Goal: Task Accomplishment & Management: Manage account settings

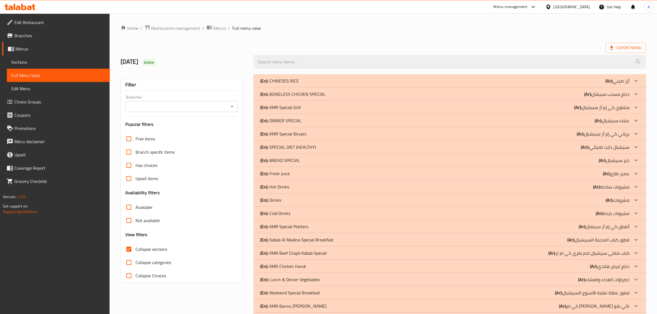
click at [287, 170] on p "(En): Fresh Juice" at bounding box center [275, 173] width 30 height 7
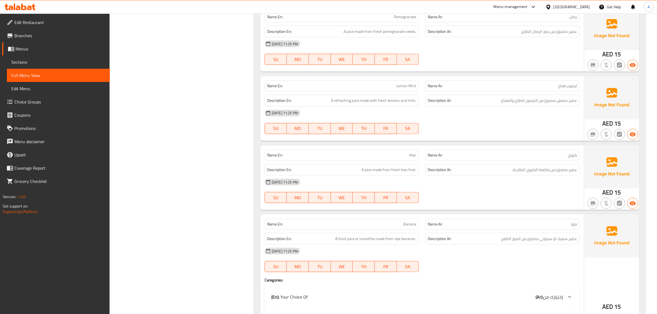
scroll to position [411, 0]
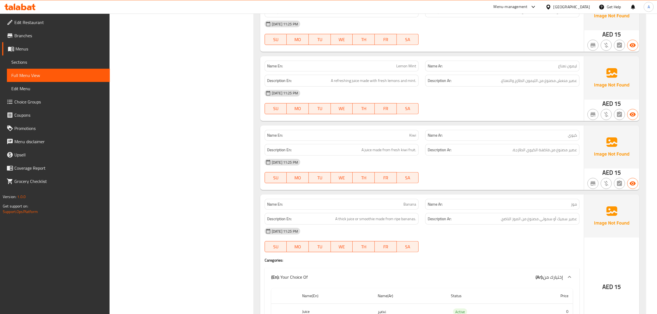
click at [415, 62] on div "Name En: Lemon Mint" at bounding box center [342, 66] width 154 height 11
click at [540, 129] on div "Name Ar: كيوي" at bounding box center [502, 135] width 161 height 17
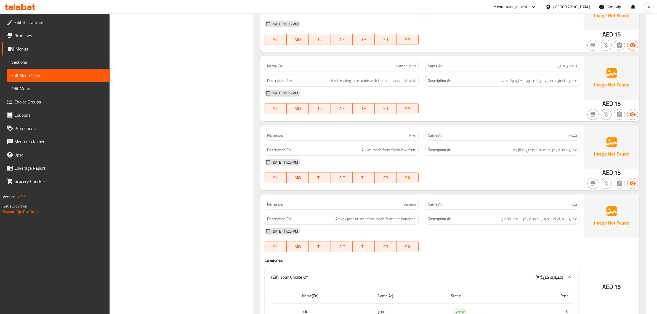
click at [381, 130] on div "Name En: Kiwi" at bounding box center [341, 135] width 161 height 17
click at [531, 220] on span "عصير سميك أو سموثي مصنوع من الموز الناضج." at bounding box center [539, 219] width 76 height 7
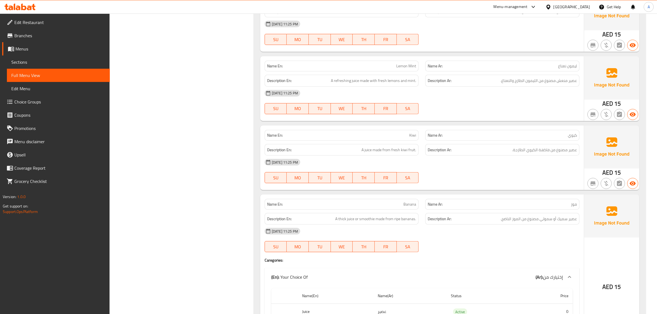
click at [402, 203] on p "Name En: Banana" at bounding box center [341, 204] width 149 height 6
drag, startPoint x: 402, startPoint y: 203, endPoint x: 534, endPoint y: 159, distance: 139.5
click at [406, 200] on div "Name En: Banana" at bounding box center [342, 204] width 154 height 11
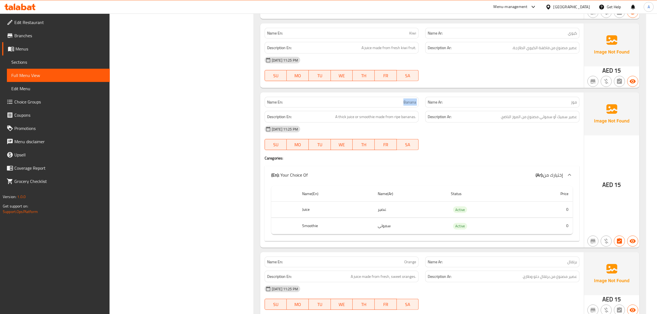
scroll to position [541, 0]
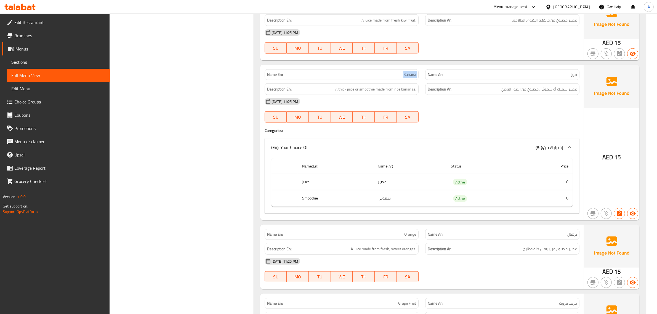
click at [392, 79] on div "Name En: Banana" at bounding box center [342, 74] width 154 height 11
click at [375, 71] on div "Name En: Banana" at bounding box center [342, 74] width 154 height 11
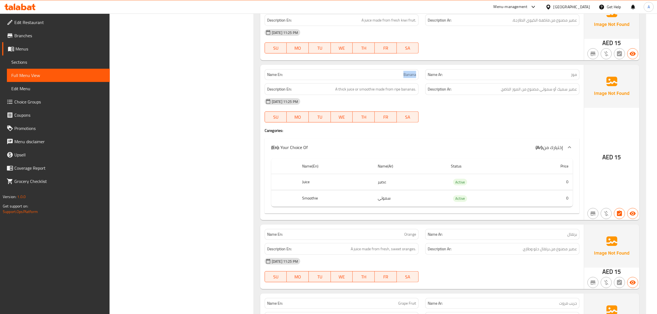
click at [375, 71] on div "Name En: Banana" at bounding box center [342, 74] width 154 height 11
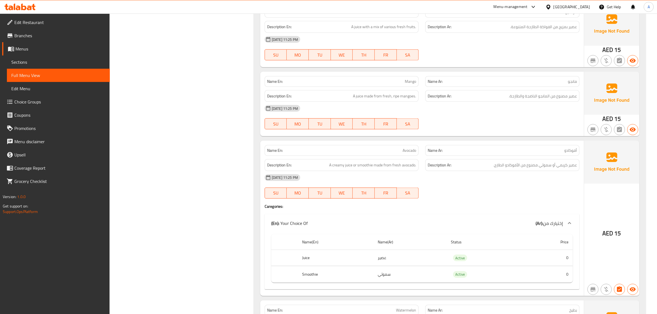
scroll to position [742, 0]
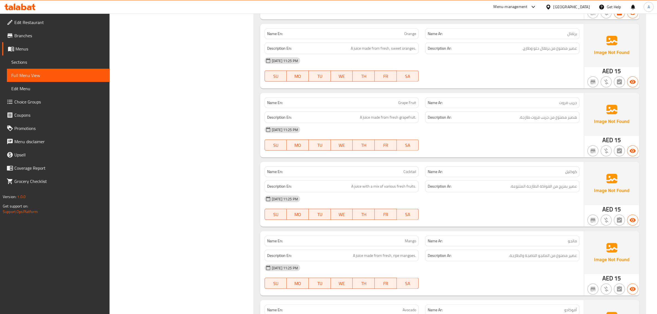
drag, startPoint x: 391, startPoint y: 118, endPoint x: 390, endPoint y: 115, distance: 3.4
click at [390, 118] on span "A juice made from fresh grapefruit." at bounding box center [388, 117] width 56 height 7
click at [390, 115] on span "A juice made from fresh grapefruit." at bounding box center [388, 117] width 56 height 7
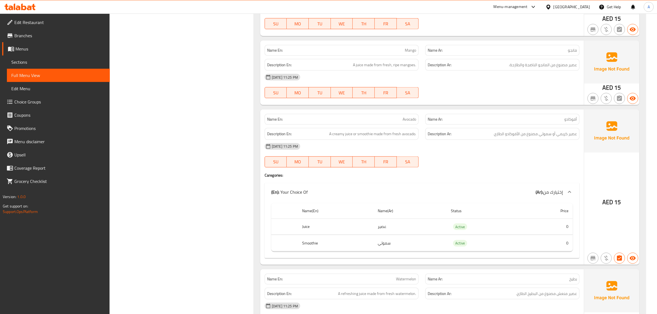
scroll to position [948, 0]
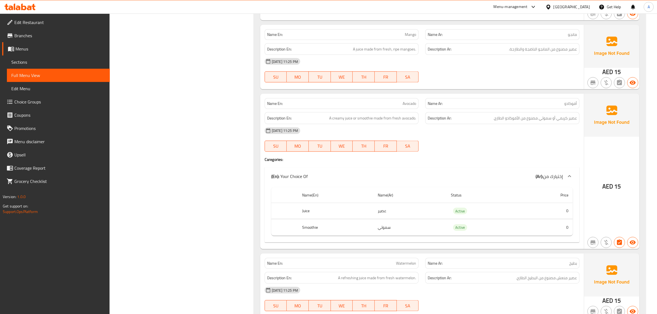
click at [413, 104] on span "Avocado" at bounding box center [410, 104] width 14 height 6
copy span "Avocado"
click at [412, 104] on span "Avocado" at bounding box center [410, 104] width 14 height 6
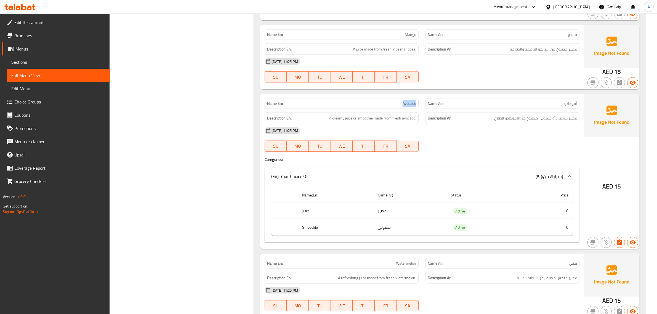
click at [412, 104] on span "Avocado" at bounding box center [410, 104] width 14 height 6
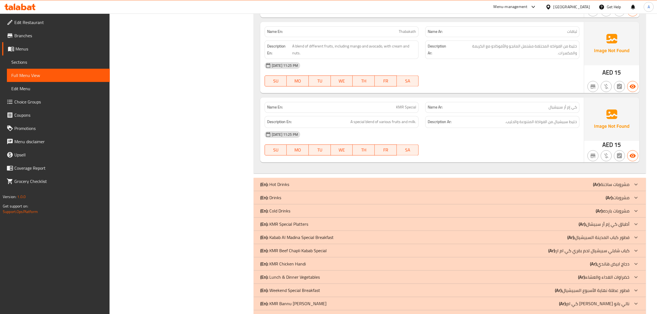
scroll to position [1326, 0]
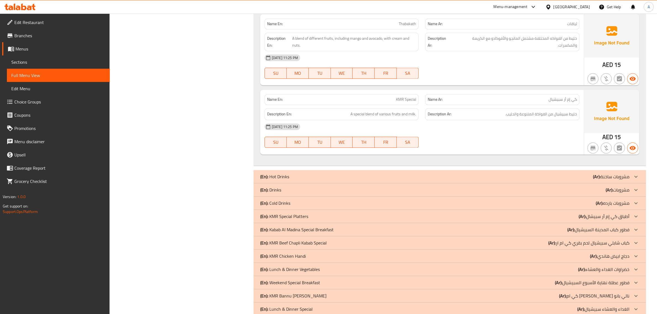
click at [608, 190] on b "(Ar):" at bounding box center [609, 190] width 7 height 8
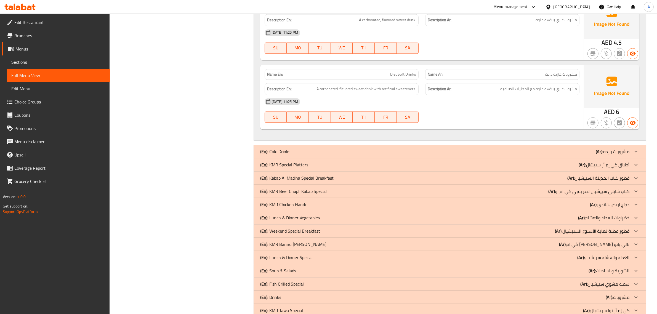
scroll to position [1544, 0]
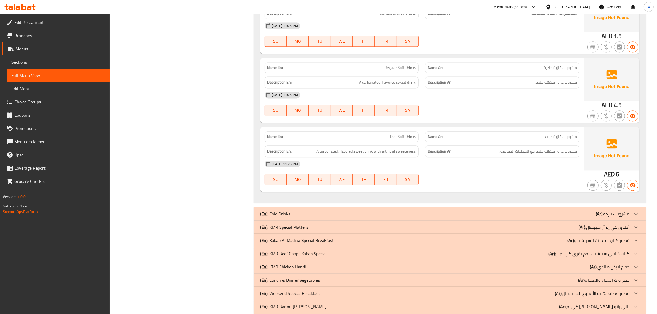
click at [608, 217] on p "(Ar): مشروبات بارده" at bounding box center [613, 214] width 34 height 7
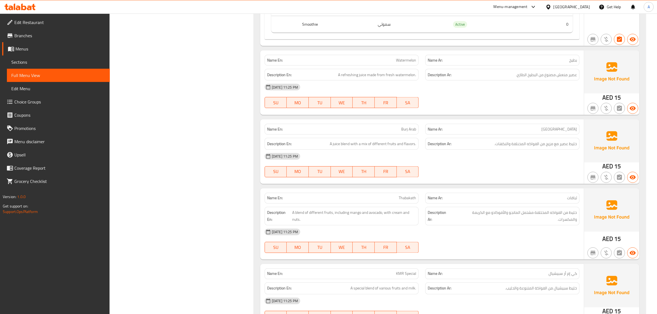
scroll to position [1149, 0]
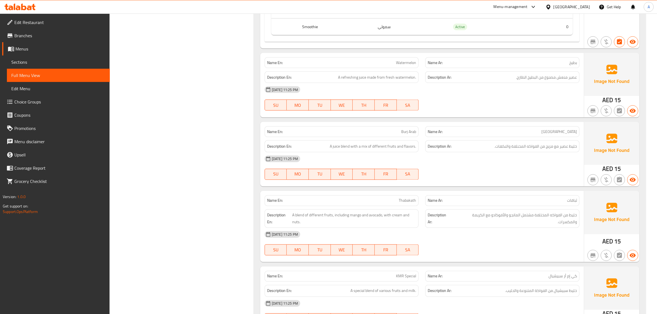
click at [404, 202] on span "Thabakath" at bounding box center [407, 201] width 17 height 6
copy span "Thabakath"
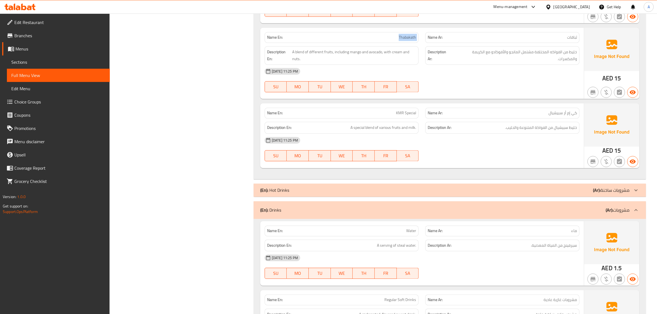
scroll to position [1326, 0]
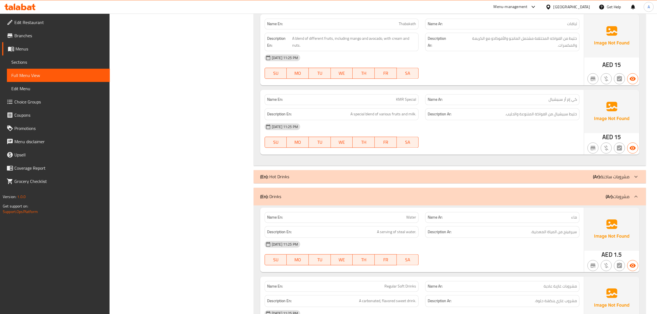
click at [529, 102] on p "Name Ar: كي إم أر سبيشيال" at bounding box center [502, 100] width 149 height 6
click at [400, 109] on div "Description En: A special blend of various fruits and milk." at bounding box center [341, 114] width 161 height 18
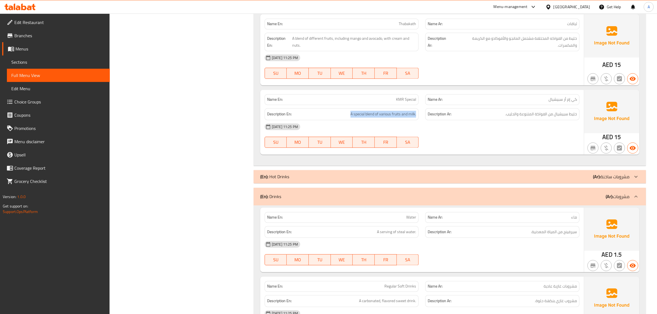
click at [400, 109] on div "Description En: A special blend of various fruits and milk." at bounding box center [341, 114] width 161 height 18
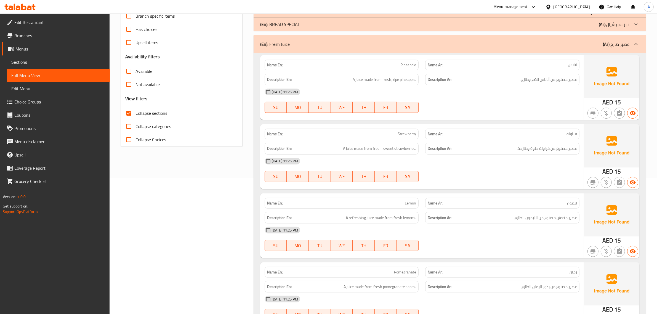
scroll to position [118, 0]
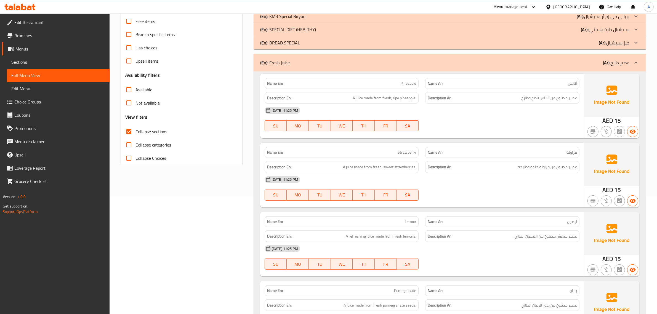
click at [613, 65] on p "(Ar): عصير طازج" at bounding box center [616, 62] width 26 height 7
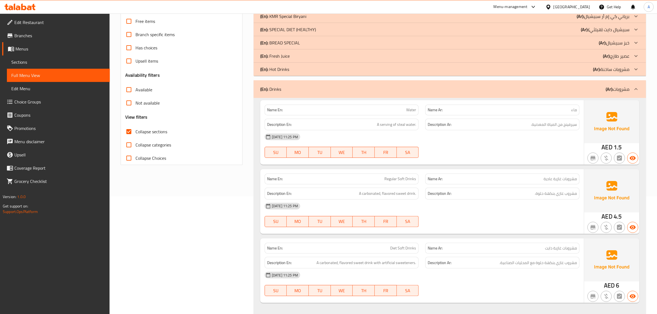
click at [624, 93] on div "(En): Drinks (Ar): مشروبات" at bounding box center [450, 89] width 392 height 18
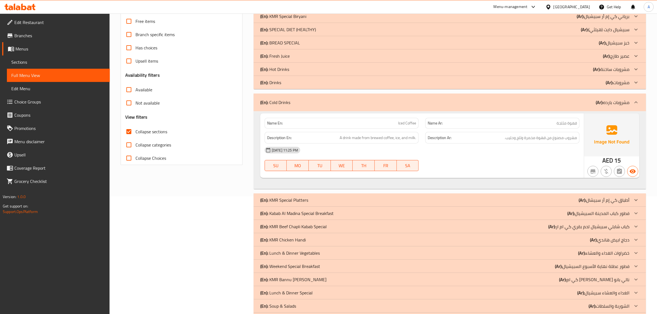
click at [583, 105] on div "(En): Cold Drinks (Ar): مشروبات بارده" at bounding box center [444, 102] width 369 height 7
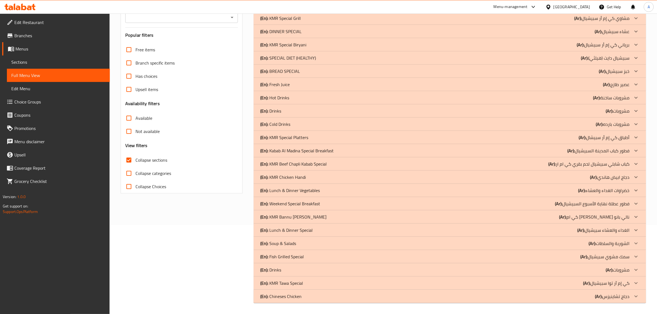
scroll to position [89, 0]
click at [279, 108] on p "(En): Drinks" at bounding box center [270, 111] width 21 height 7
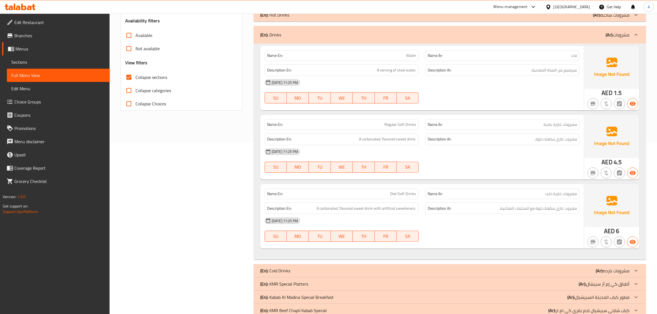
scroll to position [176, 0]
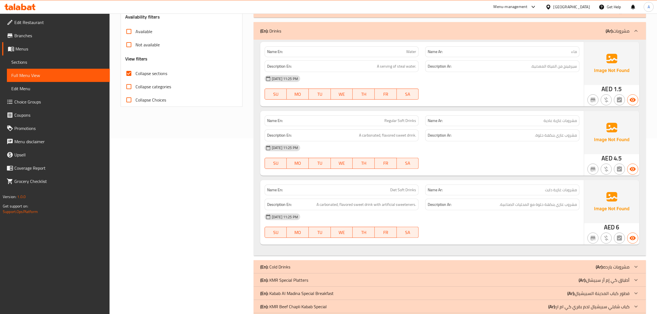
click at [428, 111] on div "Name En: Regular Soft Drinks Name Ar: مشروبات غازية عادية Description En: A car…" at bounding box center [422, 143] width 324 height 65
click at [405, 119] on span "Regular Soft Drinks" at bounding box center [400, 121] width 32 height 6
click at [559, 121] on span "مشروبات غازية عادية" at bounding box center [560, 121] width 33 height 6
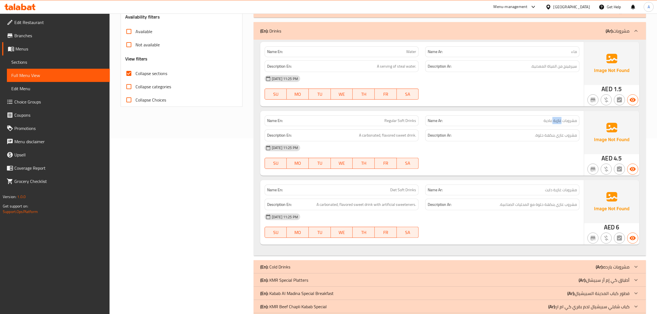
click at [559, 121] on span "مشروبات غازية عادية" at bounding box center [560, 121] width 33 height 6
click at [397, 122] on span "Regular Soft Drinks" at bounding box center [400, 121] width 32 height 6
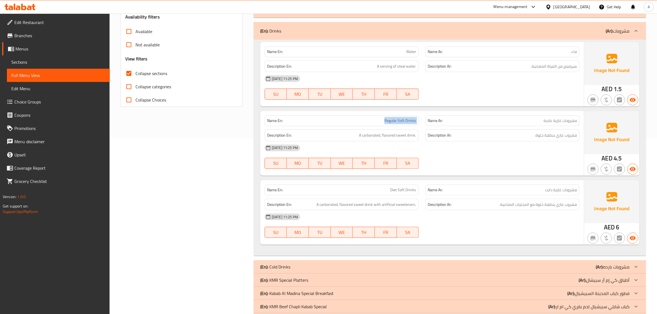
copy span "Regular Soft Drinks"
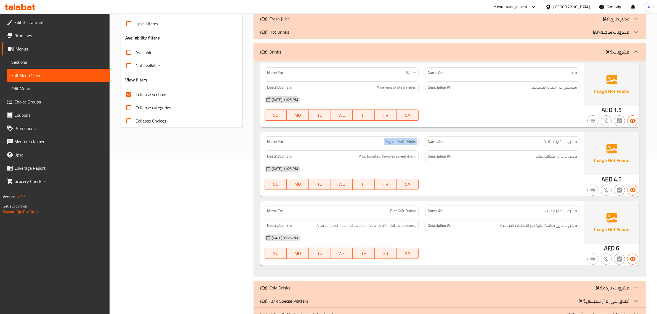
scroll to position [151, 0]
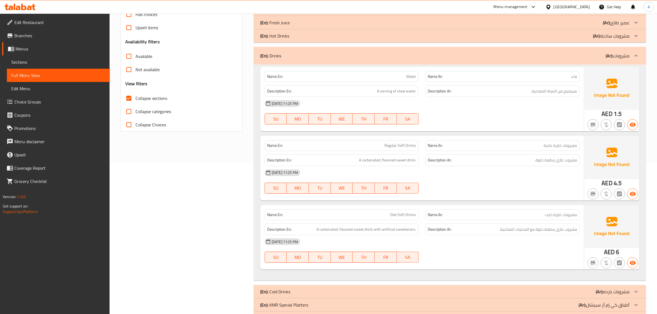
click at [395, 214] on span "Diet Soft Drinks" at bounding box center [403, 215] width 26 height 6
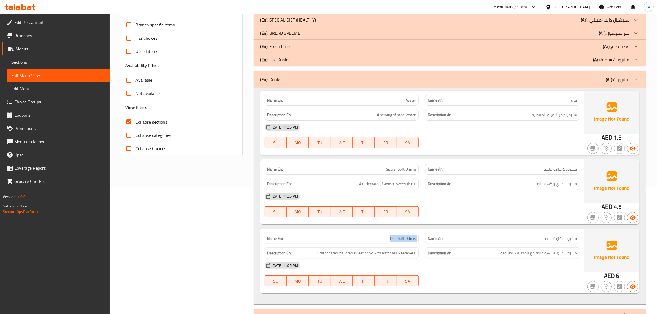
click at [613, 84] on div "(En): Drinks (Ar): مشروبات" at bounding box center [450, 80] width 392 height 18
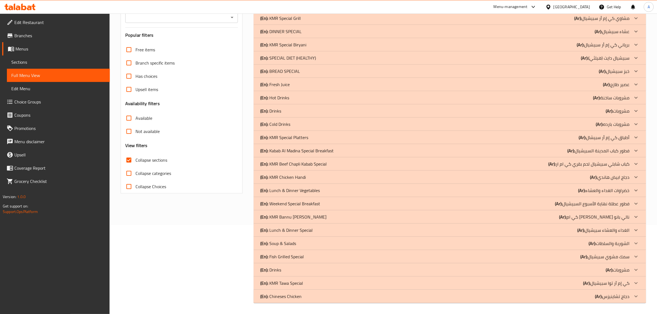
scroll to position [89, 0]
click at [285, 101] on p "(En): Hot Drinks" at bounding box center [274, 98] width 29 height 7
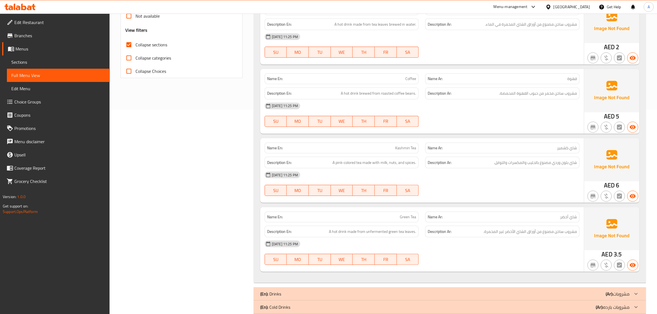
scroll to position [217, 0]
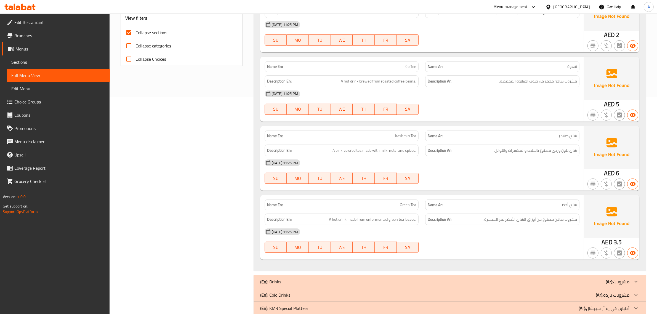
drag, startPoint x: 662, startPoint y: 74, endPoint x: 662, endPoint y: 130, distance: 56.3
click at [401, 145] on div "Description En: A pink-colored tea made with milk, nuts, and spices." at bounding box center [342, 151] width 154 height 12
click at [402, 136] on span "Kashmiri Tea" at bounding box center [405, 136] width 21 height 6
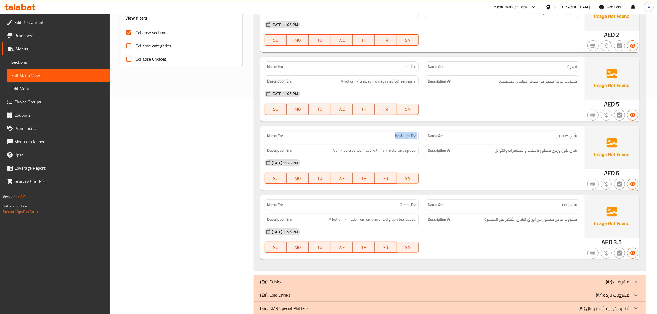
click at [402, 136] on span "Kashmiri Tea" at bounding box center [405, 136] width 21 height 6
copy span "Kashmiri Tea"
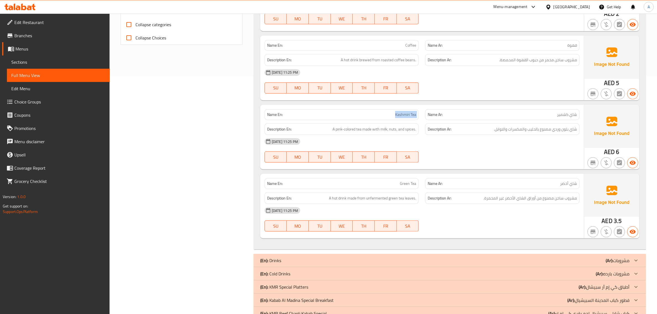
scroll to position [242, 0]
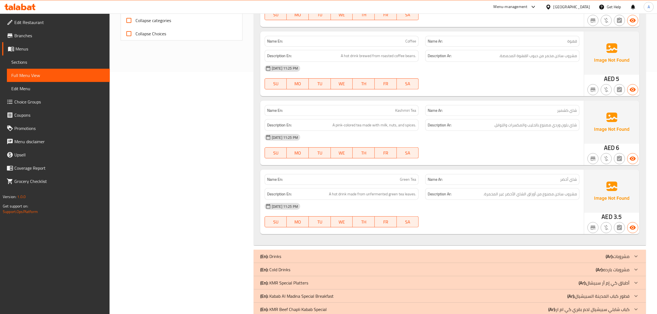
click at [376, 182] on p "Name En: Green Tea" at bounding box center [341, 180] width 149 height 6
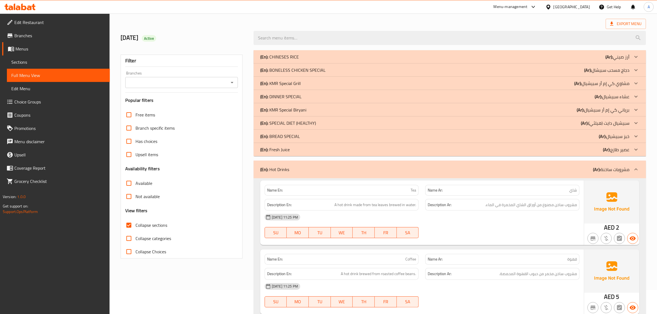
scroll to position [19, 0]
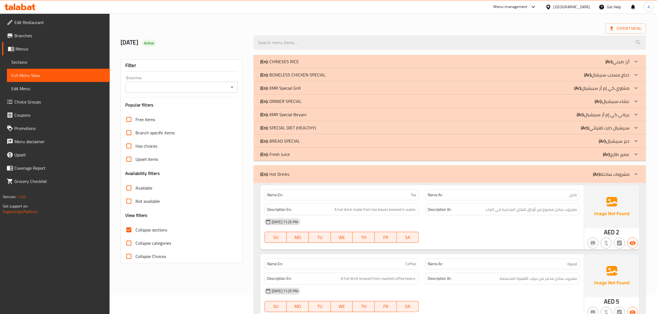
click at [583, 178] on div "(En): Hot Drinks (Ar): مشروبات ساخنة" at bounding box center [450, 174] width 392 height 18
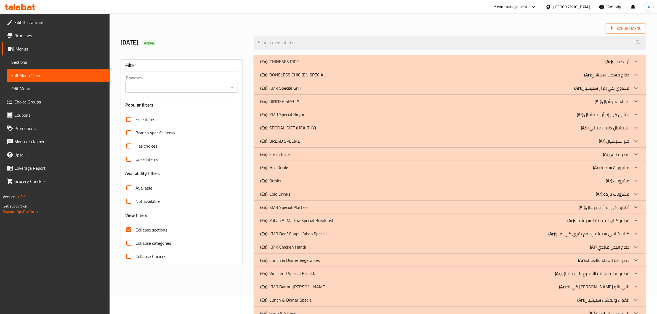
scroll to position [89, 0]
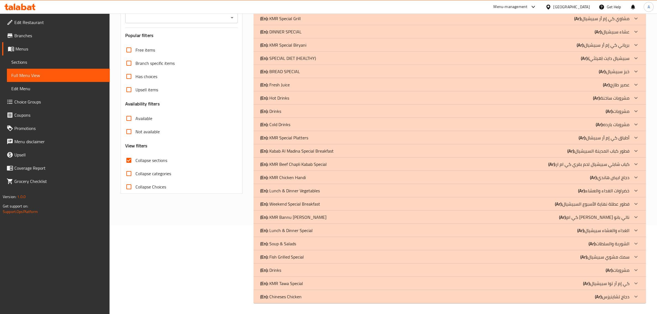
click at [299, 85] on div "(En): Fresh Juice (Ar): عصير طازج" at bounding box center [444, 84] width 369 height 7
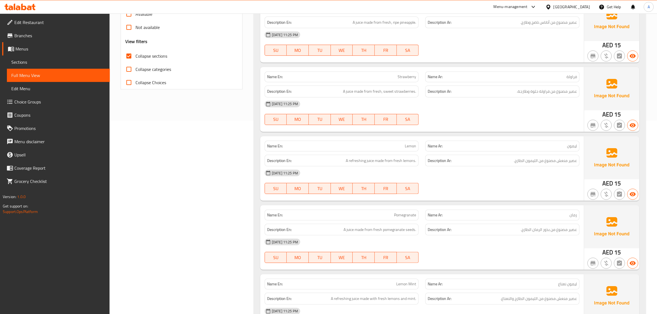
scroll to position [173, 0]
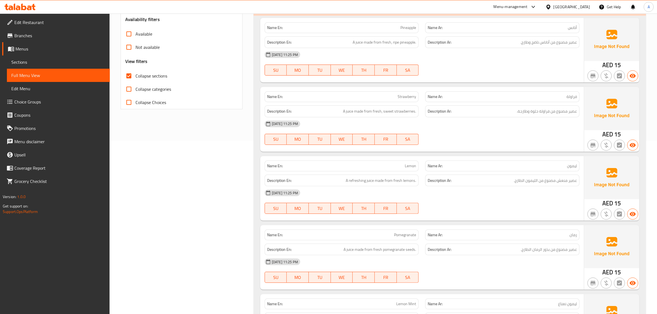
click at [545, 116] on div "Description Ar: عصير مصنوع من فراولة حلوة وطازجة." at bounding box center [502, 111] width 154 height 12
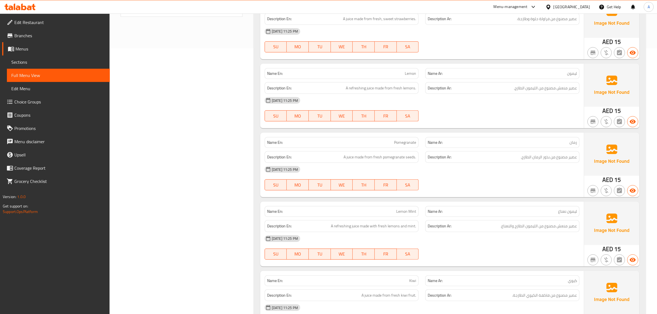
scroll to position [286, 0]
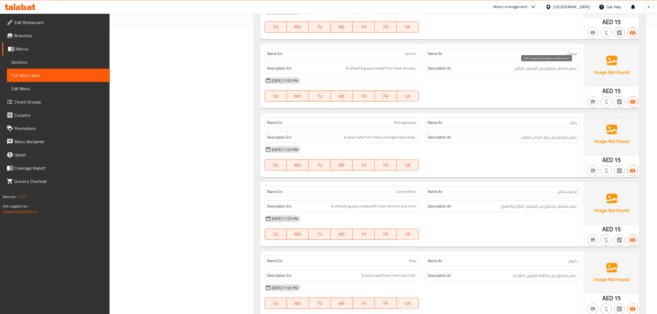
click at [533, 68] on span "عصير منعش مصنوع من الليمون الطازج." at bounding box center [545, 68] width 63 height 7
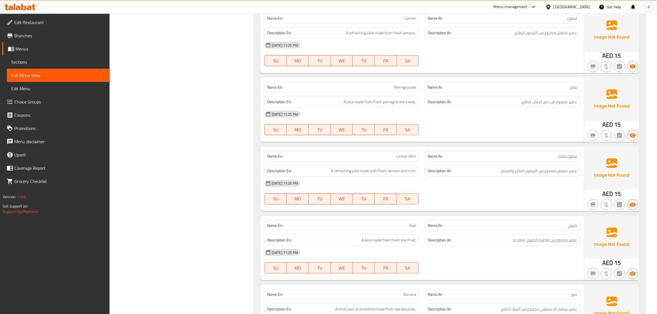
scroll to position [370, 0]
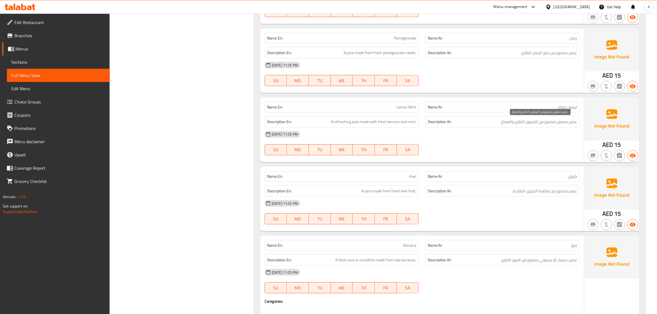
click at [564, 124] on span "عصير منعش مصنوع من الليمون الطازج والنعناع." at bounding box center [539, 121] width 76 height 7
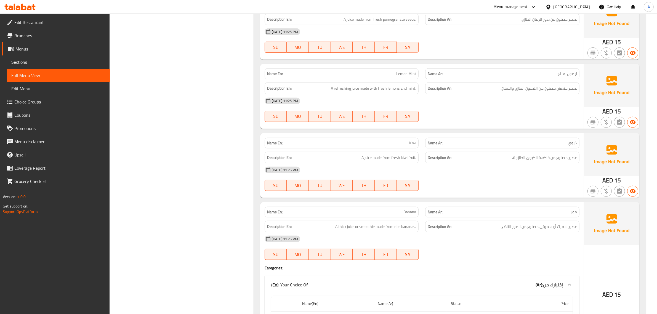
scroll to position [425, 0]
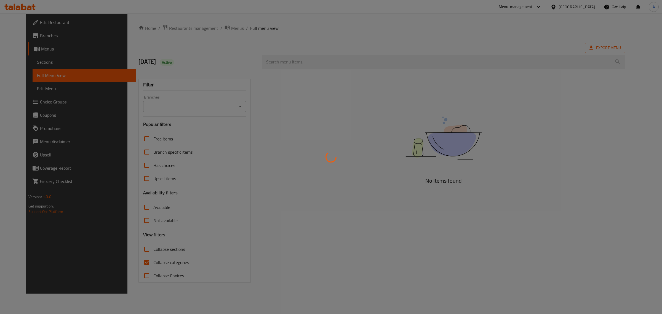
click at [39, 59] on div at bounding box center [331, 157] width 662 height 314
click at [26, 63] on div at bounding box center [331, 157] width 662 height 314
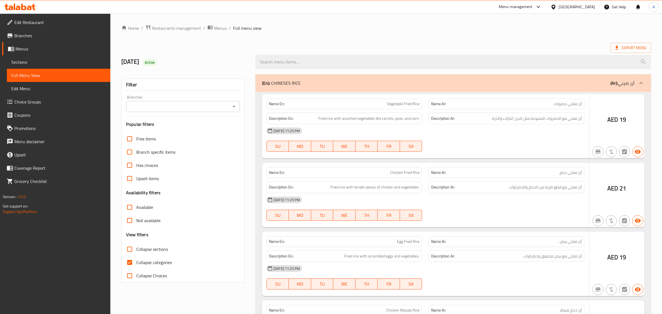
click at [28, 62] on div at bounding box center [331, 157] width 662 height 314
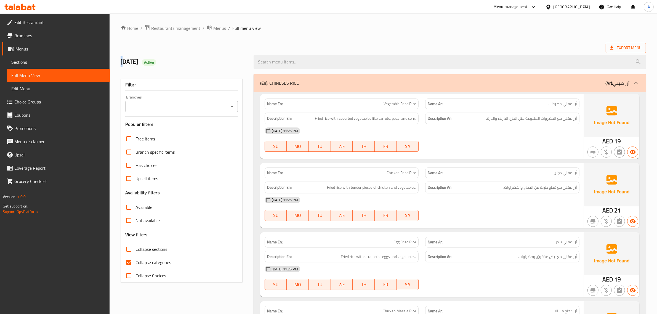
click at [22, 61] on span "Sections" at bounding box center [58, 62] width 94 height 7
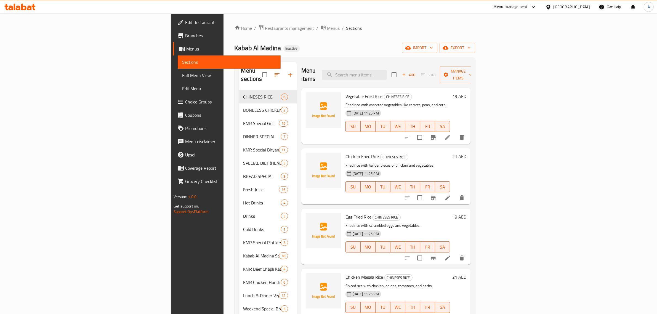
click at [412, 77] on div "Menu items Add Sort Manage items" at bounding box center [385, 75] width 169 height 26
click at [387, 75] on input "search" at bounding box center [354, 75] width 65 height 10
paste input "https://portal.talabat.com/ae/p/menu-management#/restaurants/706073/menus/13158…"
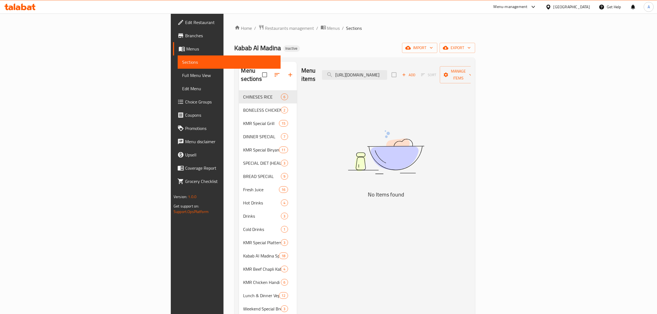
click at [423, 61] on div "Menu sections CHINESES RICE 6 BONELESS CHICKEN SPECIAL 2 KMR Special Grill 15 D…" at bounding box center [355, 235] width 241 height 357
click at [387, 70] on input "https://portal.talabat.com/ae/p/menu-management#/restaurants/706073/menus/13158…" at bounding box center [354, 75] width 65 height 10
paste input "Banana"
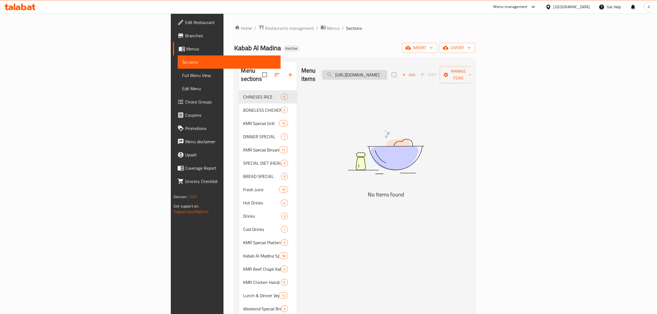
type input "Banana"
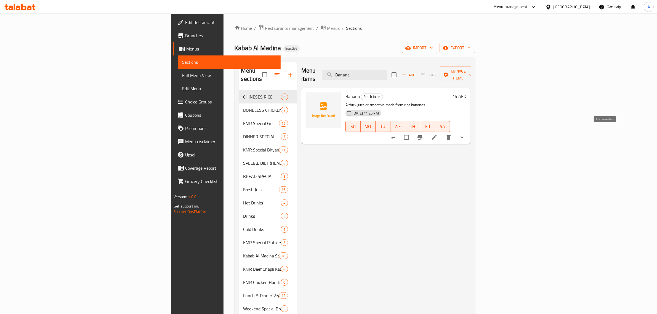
click at [438, 134] on icon at bounding box center [434, 137] width 7 height 7
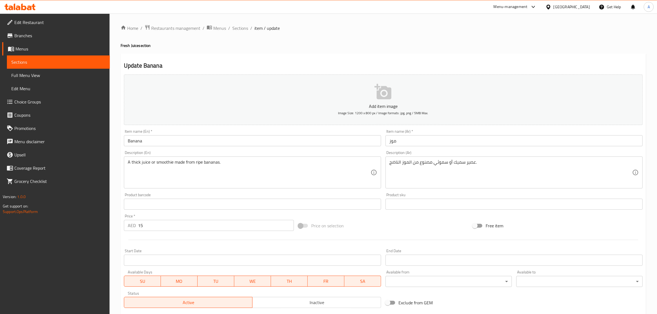
scroll to position [84, 0]
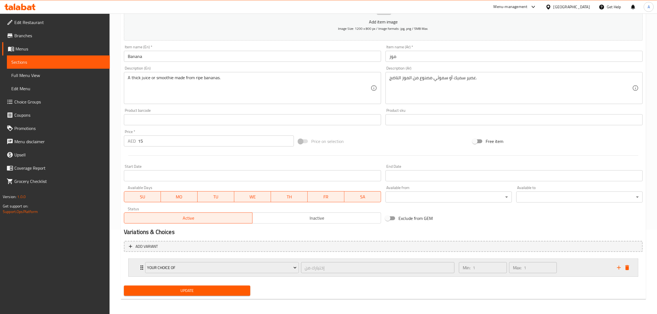
click at [627, 274] on div "Your Choice Of إختيارك من ​ Min: 1 ​ Max: 1 ​" at bounding box center [385, 268] width 493 height 18
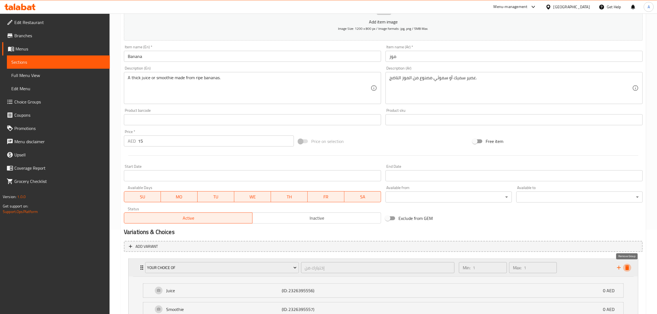
click at [627, 269] on icon "delete" at bounding box center [627, 267] width 4 height 5
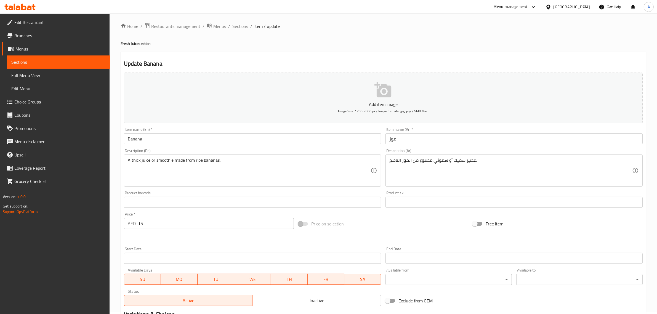
scroll to position [0, 0]
click at [155, 141] on input "Banana" at bounding box center [252, 140] width 257 height 11
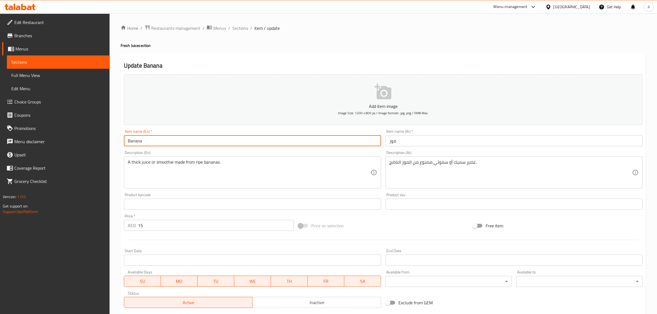
click at [155, 141] on input "Banana" at bounding box center [252, 140] width 257 height 11
click at [241, 28] on span "Sections" at bounding box center [240, 28] width 16 height 7
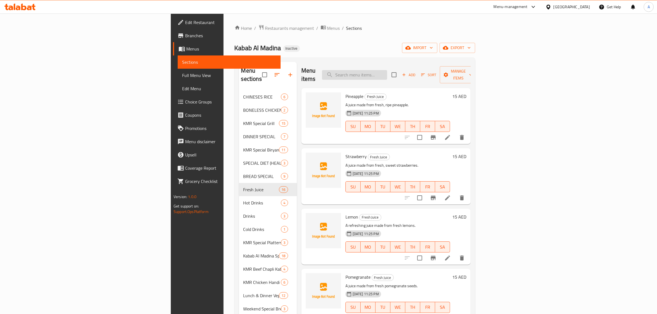
drag, startPoint x: 437, startPoint y: 57, endPoint x: 429, endPoint y: 68, distance: 13.6
click at [437, 57] on div "Home / Restaurants management / Menus / Sections Kabab Al Madina Inactive impor…" at bounding box center [355, 220] width 241 height 390
click at [387, 70] on input "search" at bounding box center [354, 75] width 65 height 10
paste input "Banana"
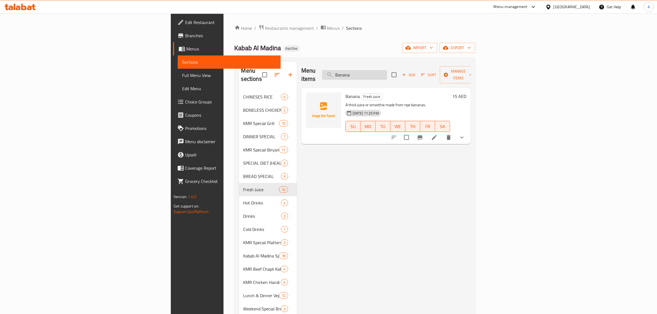
click at [387, 70] on input "Banana" at bounding box center [354, 75] width 65 height 10
paste input "Avocado"
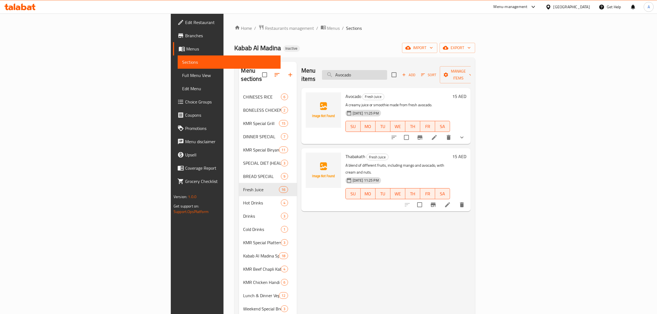
click at [387, 70] on input "Avocado" at bounding box center [354, 75] width 65 height 10
click at [387, 70] on input "steaw" at bounding box center [354, 75] width 65 height 10
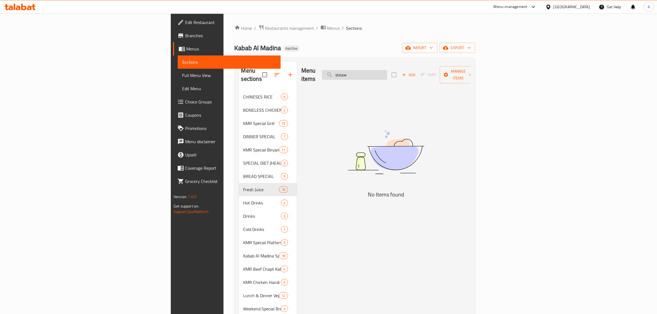
click at [387, 70] on input "steaw" at bounding box center [354, 75] width 65 height 10
click at [387, 70] on input "s" at bounding box center [354, 75] width 65 height 10
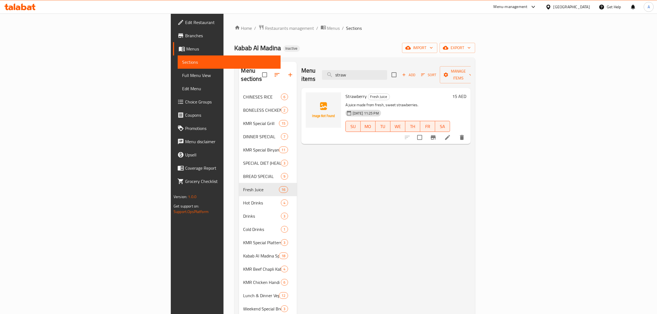
click at [308, 88] on div "Strawberry Fresh Juice A juice made from fresh, sweet strawberries. 05-10-2025 …" at bounding box center [385, 116] width 169 height 56
copy h6 "Strawberry"
click at [391, 54] on div "Home / Restaurants management / Menus / Sections Kabab Al Madina Inactive impor…" at bounding box center [355, 220] width 241 height 390
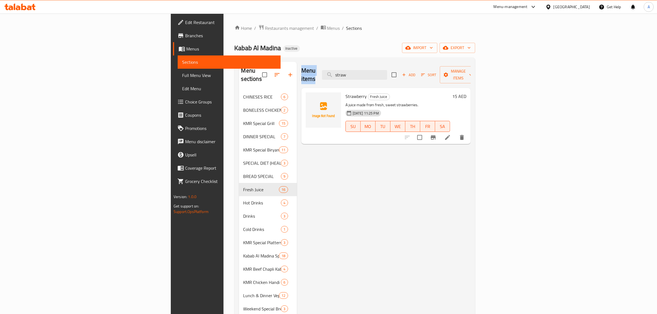
click at [391, 54] on div "Home / Restaurants management / Menus / Sections Kabab Al Madina Inactive impor…" at bounding box center [355, 220] width 241 height 390
click at [450, 92] on h6 "Strawberry Fresh Juice" at bounding box center [398, 96] width 105 height 8
click at [433, 88] on div "Strawberry Fresh Juice A juice made from fresh, sweet strawberries. 05-10-2025 …" at bounding box center [385, 116] width 169 height 56
click at [387, 70] on input "straw" at bounding box center [354, 75] width 65 height 10
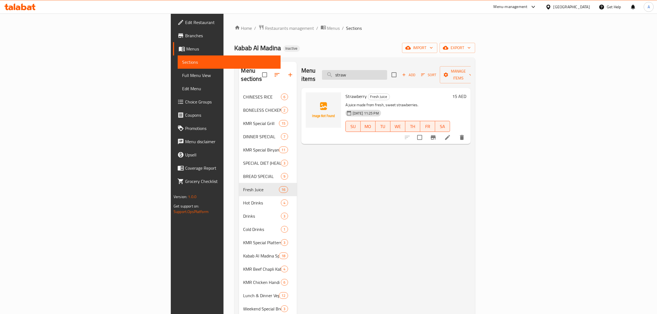
paste input "Thabakath"
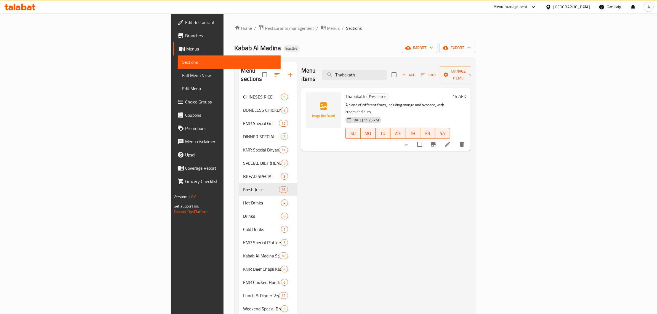
click at [450, 92] on h6 "Thabakath Fresh Juice" at bounding box center [398, 96] width 105 height 8
click at [387, 70] on input "Thabakath" at bounding box center [354, 75] width 65 height 10
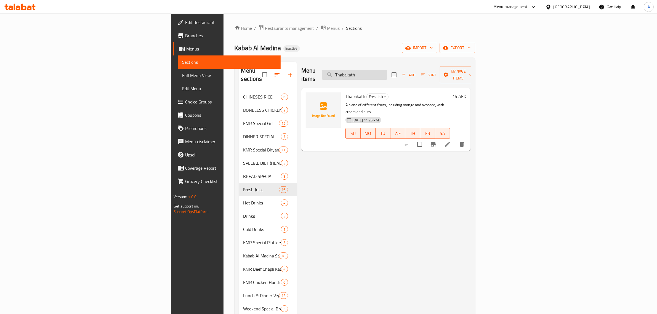
paste input "Kashmiri Tea"
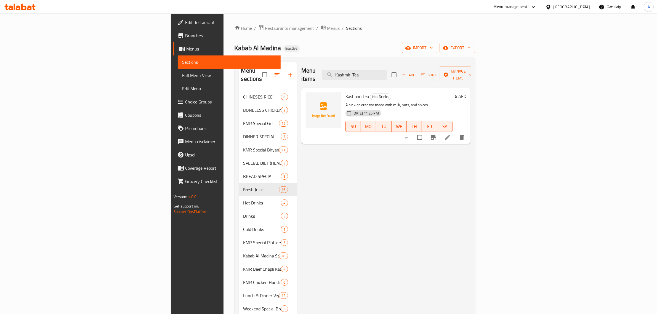
type input "Kashmiri Tea"
click at [451, 134] on icon at bounding box center [447, 137] width 7 height 7
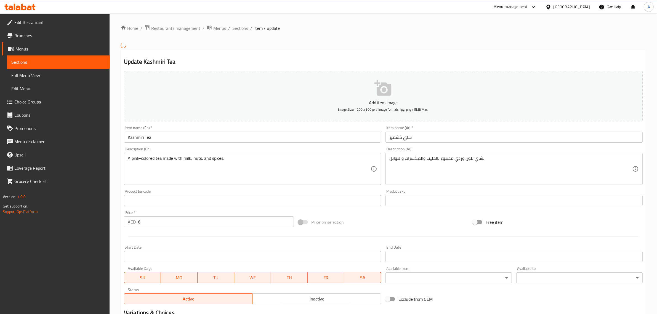
click at [442, 140] on input "شاي كشمير" at bounding box center [514, 137] width 257 height 11
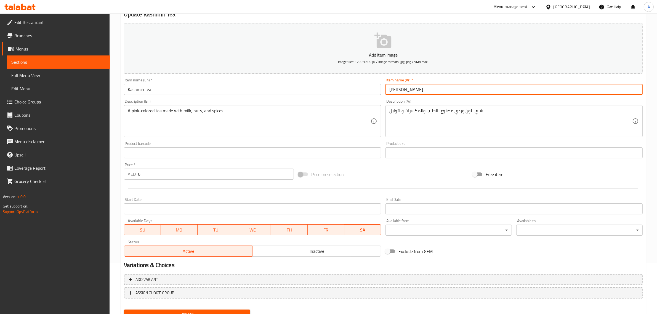
scroll to position [53, 0]
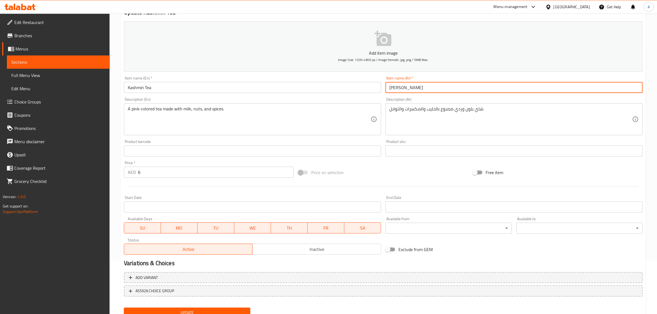
type input "شاي كشميري"
click at [213, 308] on button "Update" at bounding box center [187, 313] width 126 height 10
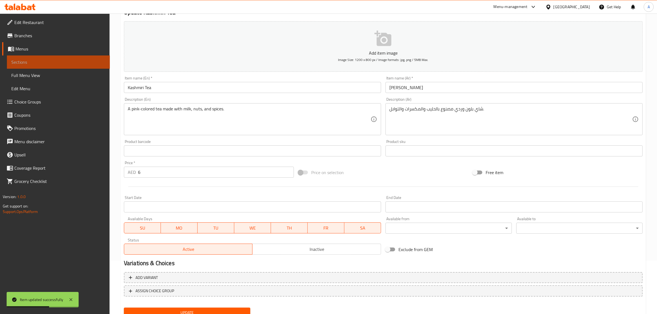
click at [44, 62] on span "Sections" at bounding box center [58, 62] width 94 height 7
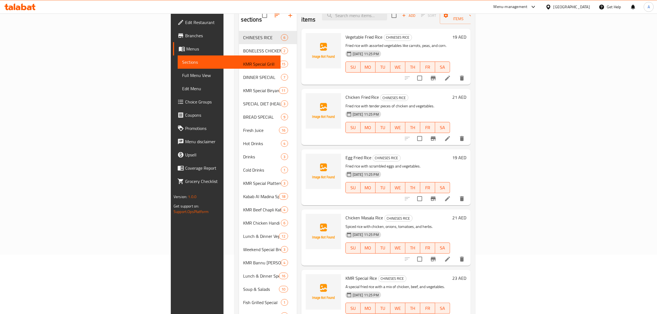
scroll to position [54, 0]
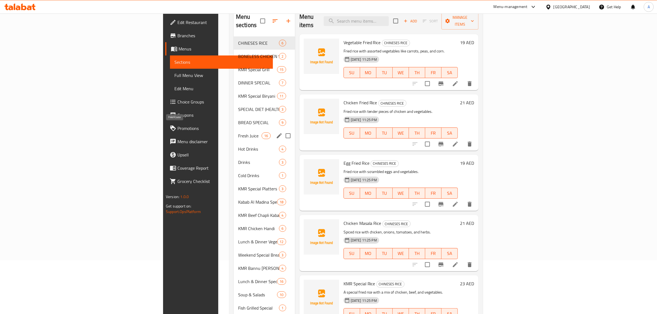
click at [238, 132] on span "Fresh Juice" at bounding box center [249, 135] width 23 height 7
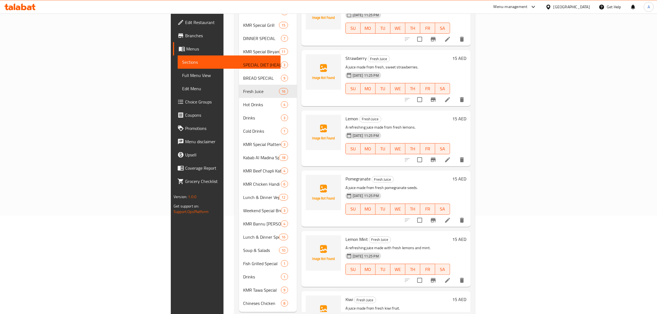
scroll to position [103, 0]
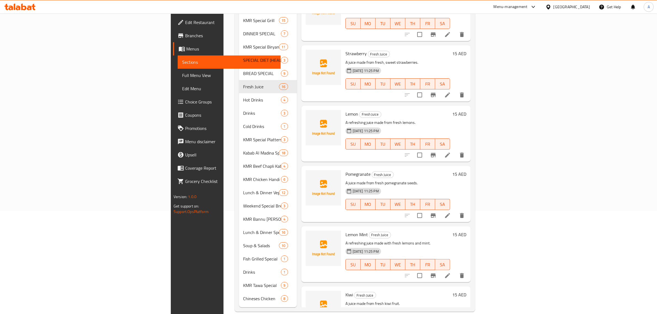
click at [346, 291] on span "Kiwi" at bounding box center [349, 295] width 7 height 8
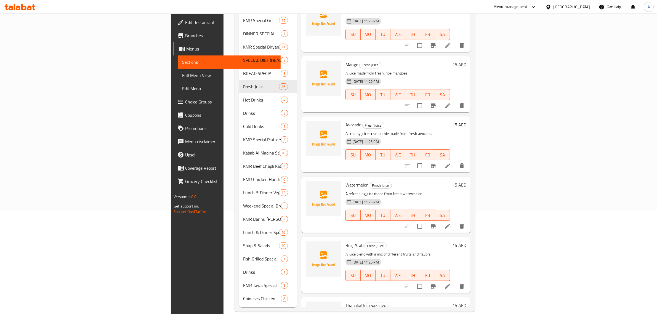
scroll to position [511, 0]
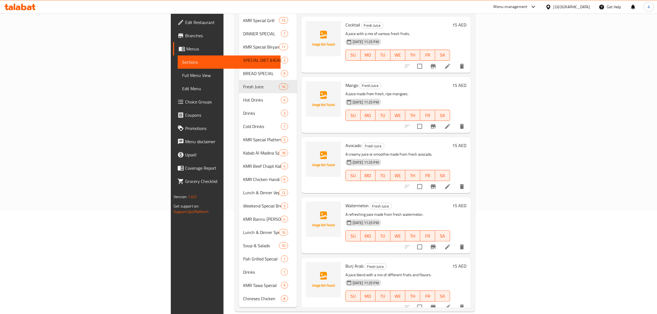
click at [346, 262] on span "Burj Arab" at bounding box center [355, 266] width 18 height 8
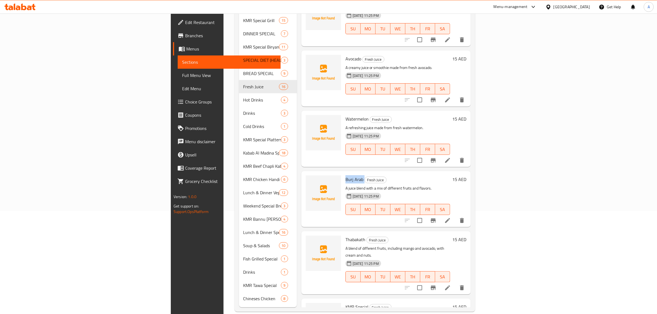
scroll to position [638, 0]
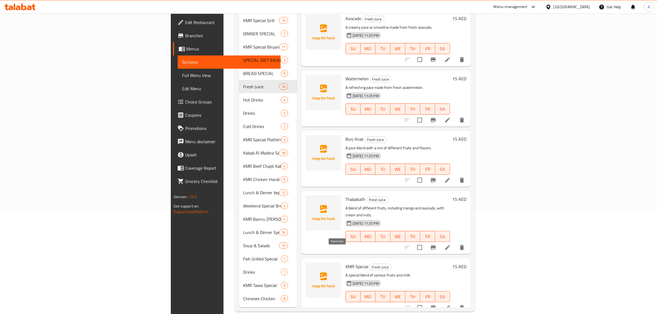
click at [370, 264] on span "Fresh Juice" at bounding box center [381, 267] width 22 height 6
copy span "Fresh Juice"
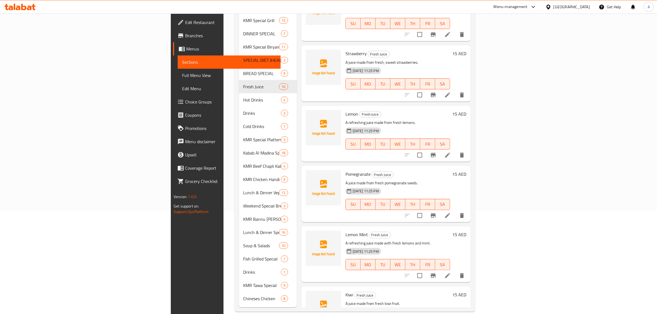
scroll to position [9, 0]
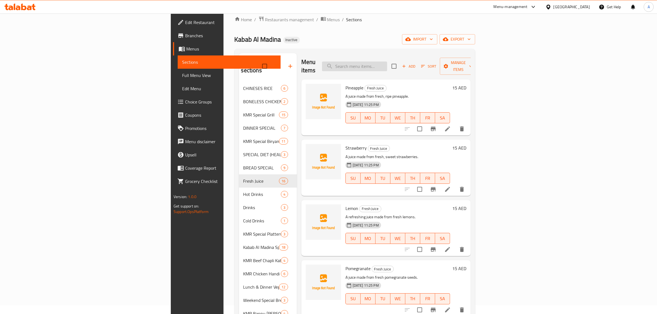
click at [387, 64] on input "search" at bounding box center [354, 67] width 65 height 10
paste input "Water"
type input "Water"
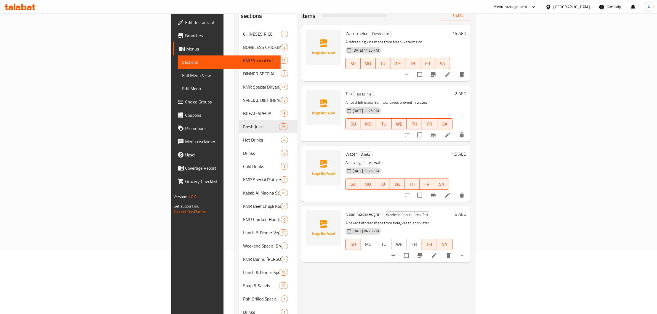
scroll to position [70, 0]
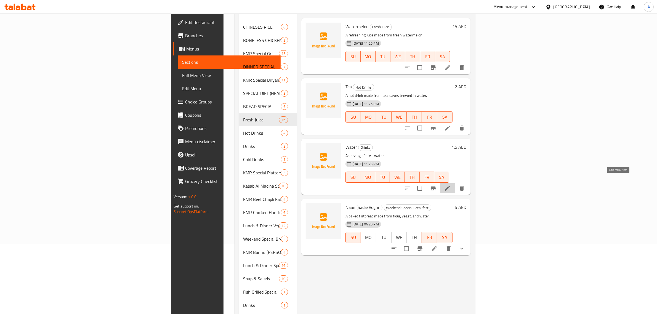
click at [451, 185] on icon at bounding box center [447, 188] width 7 height 7
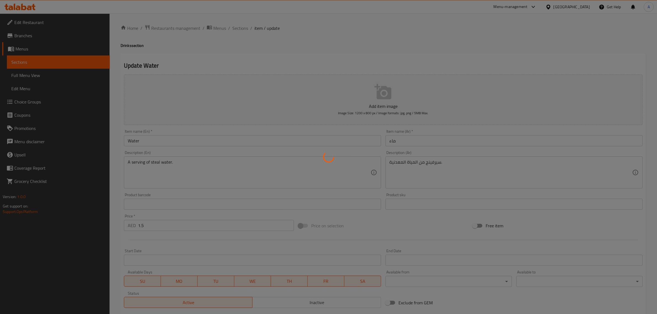
click at [155, 163] on div at bounding box center [328, 157] width 657 height 314
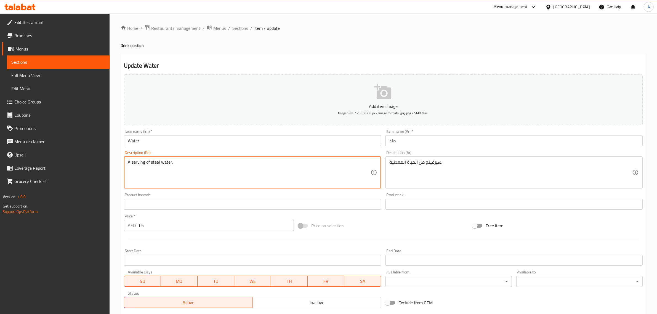
click at [155, 162] on textarea "A serving of steal water." at bounding box center [249, 173] width 243 height 26
click at [152, 165] on textarea "A serving of steal water." at bounding box center [249, 173] width 243 height 26
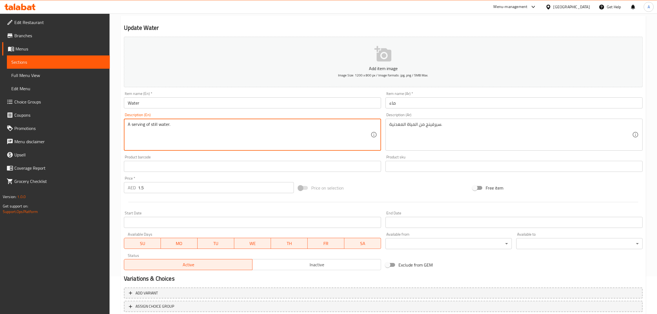
scroll to position [70, 0]
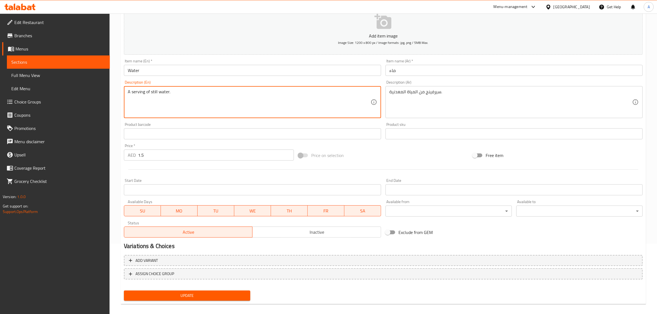
type textarea "A serving of still water."
click at [192, 298] on button "Update" at bounding box center [187, 296] width 126 height 10
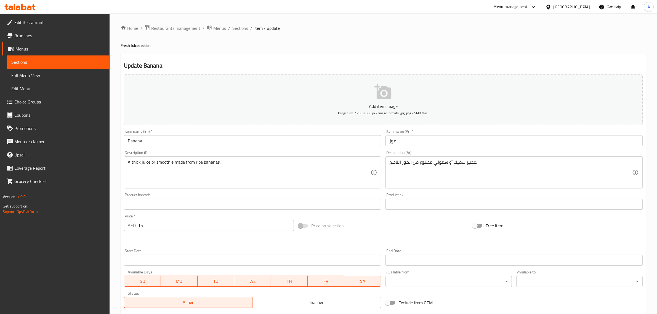
scroll to position [84, 0]
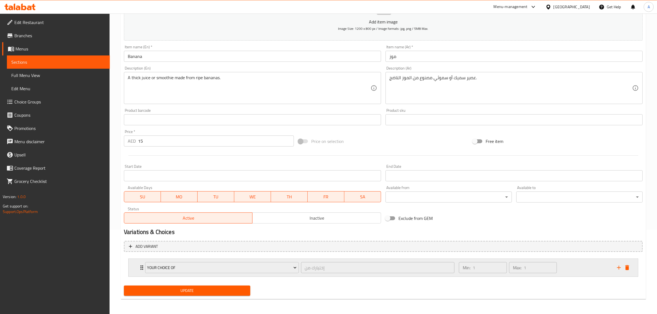
click at [631, 266] on div "Expand" at bounding box center [623, 268] width 17 height 8
click at [628, 267] on icon "delete" at bounding box center [627, 267] width 4 height 5
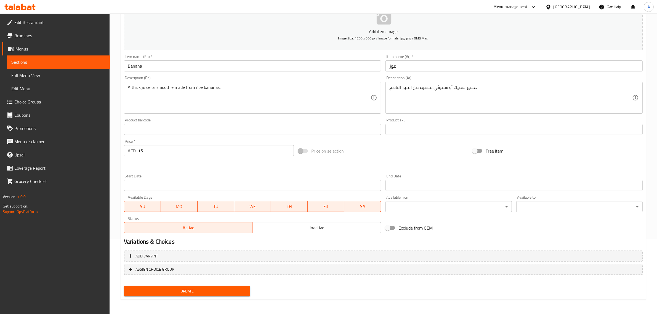
click at [178, 295] on button "Update" at bounding box center [187, 291] width 126 height 10
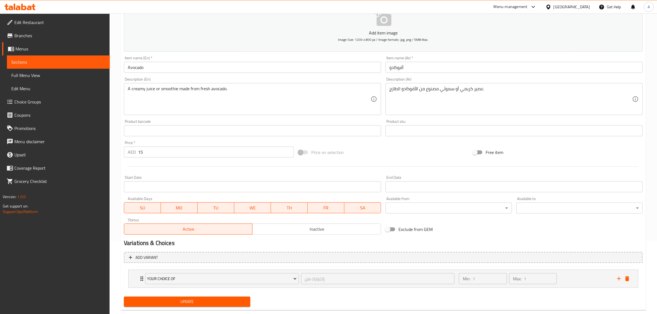
scroll to position [84, 0]
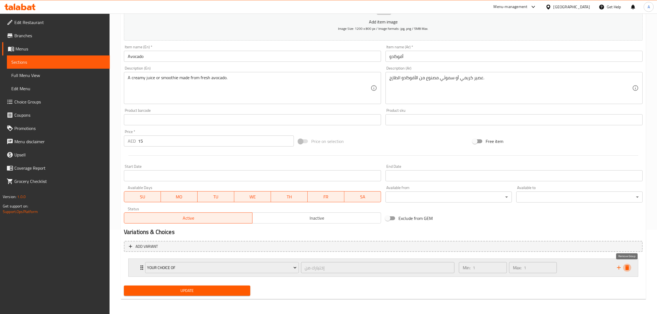
click at [630, 269] on icon "delete" at bounding box center [627, 267] width 7 height 7
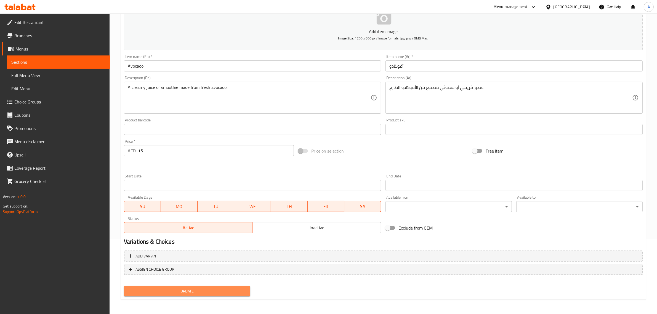
click at [140, 288] on span "Update" at bounding box center [187, 291] width 118 height 7
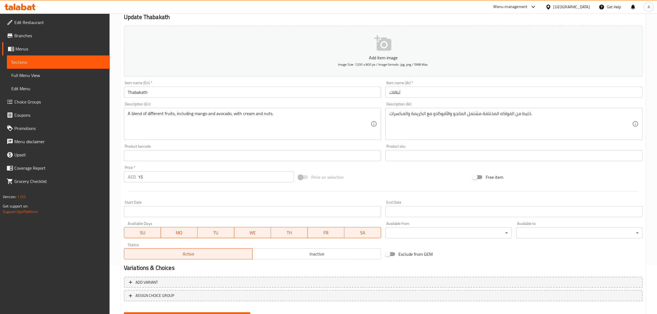
scroll to position [66, 0]
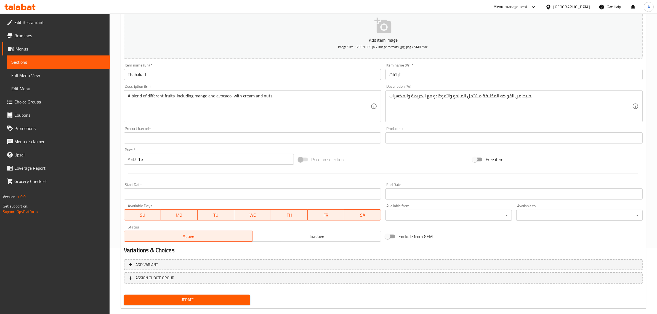
click at [480, 67] on div "Item name (Ar)   * ثباقات Item name (Ar) *" at bounding box center [514, 71] width 257 height 17
click at [461, 78] on input "ثباقات" at bounding box center [514, 74] width 257 height 11
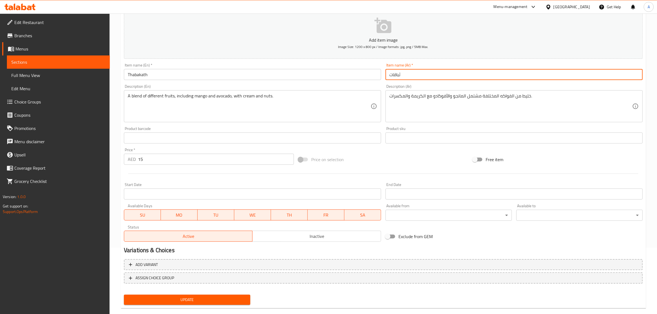
click at [461, 78] on input "ثباقات" at bounding box center [514, 74] width 257 height 11
paste input "ب"
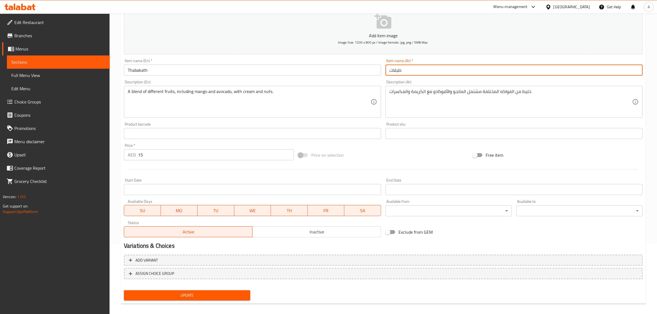
scroll to position [75, 0]
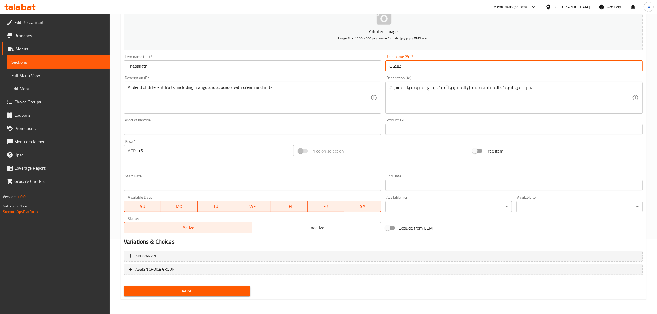
type input "طبقات"
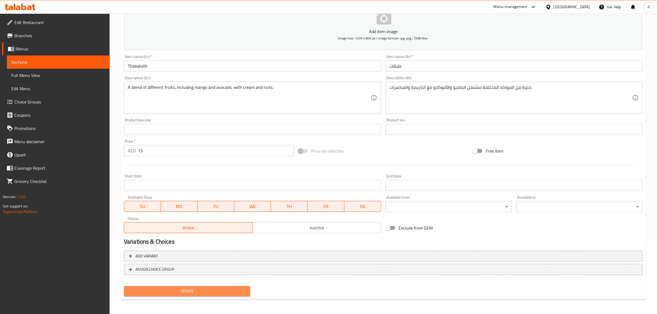
click at [229, 288] on span "Update" at bounding box center [187, 291] width 118 height 7
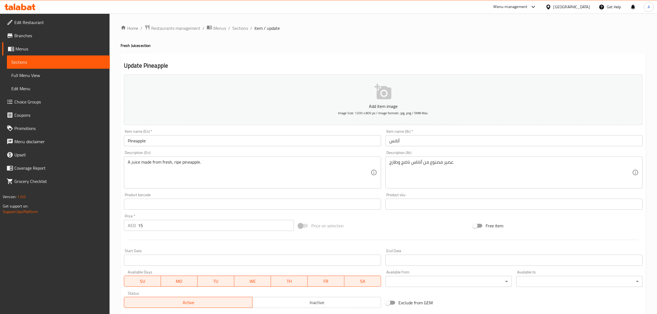
click at [161, 140] on input "Pineapple" at bounding box center [252, 140] width 257 height 11
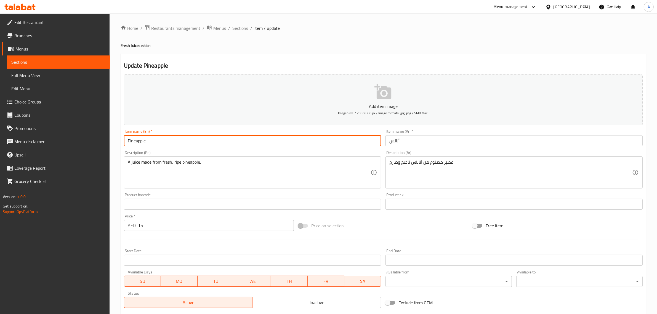
paste input "Fresh Juice"
type input "Pineapple Fresh Juice"
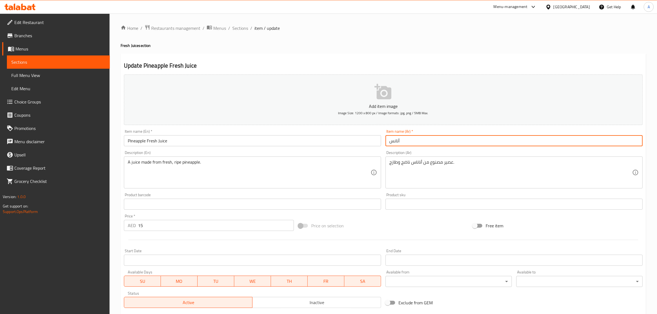
click at [388, 143] on input "أنانس" at bounding box center [514, 140] width 257 height 11
paste input "عصير طازج"
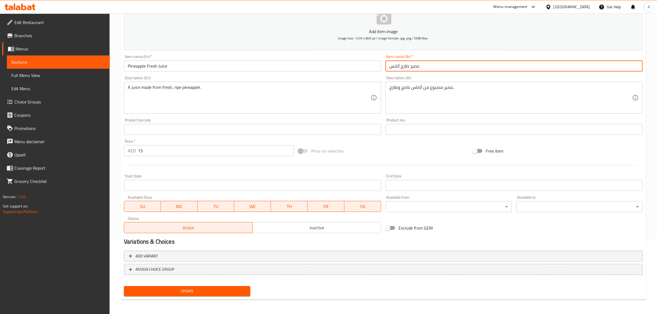
type input "عصير طازج أنانس"
click at [224, 292] on span "Update" at bounding box center [187, 291] width 118 height 7
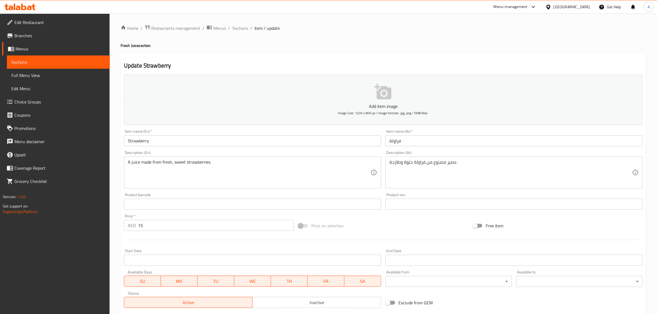
click at [158, 142] on input "Strawberry" at bounding box center [252, 140] width 257 height 11
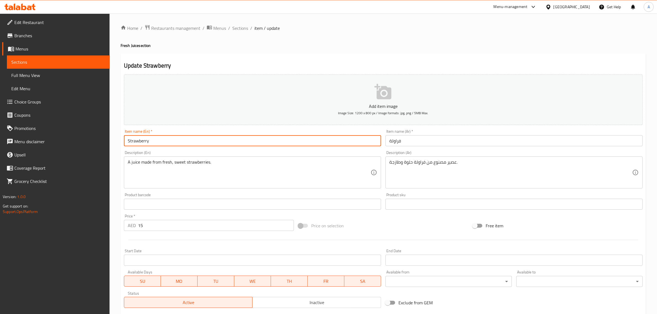
paste input "Fresh Juice"
type input "Strawberry Fresh Juice"
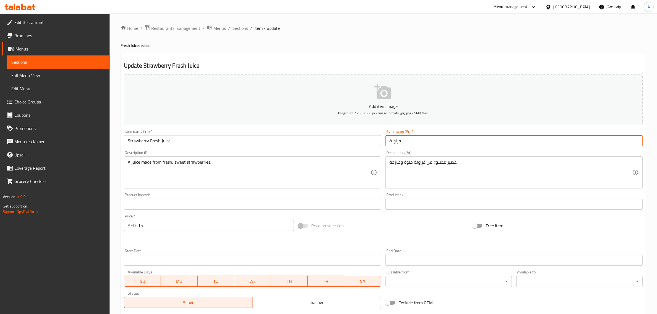
click at [389, 140] on input "فراولة" at bounding box center [514, 140] width 257 height 11
paste input "عصير طازج"
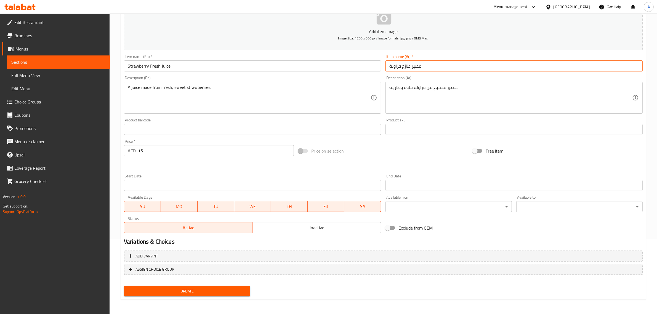
type input "عصير طازج فراولة"
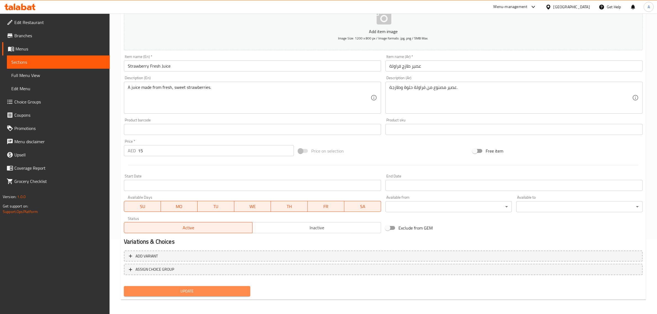
click at [235, 291] on span "Update" at bounding box center [187, 291] width 118 height 7
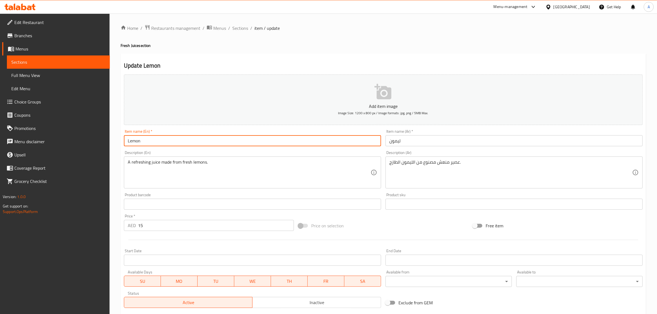
click at [170, 140] on input "Lemon" at bounding box center [252, 140] width 257 height 11
paste input "Fresh Juice"
type input "Lemon Fresh Juice"
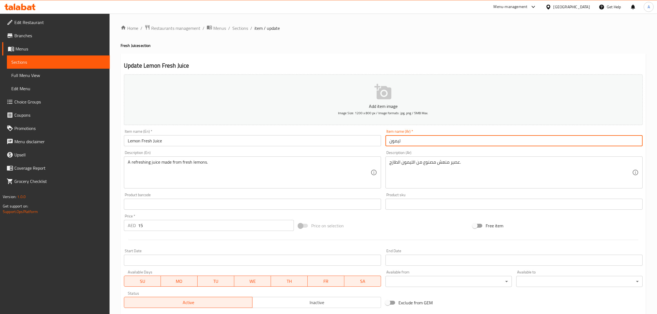
drag, startPoint x: 389, startPoint y: 143, endPoint x: 391, endPoint y: 149, distance: 6.6
click at [389, 143] on input "ليمون" at bounding box center [514, 140] width 257 height 11
paste input "عصير طازج"
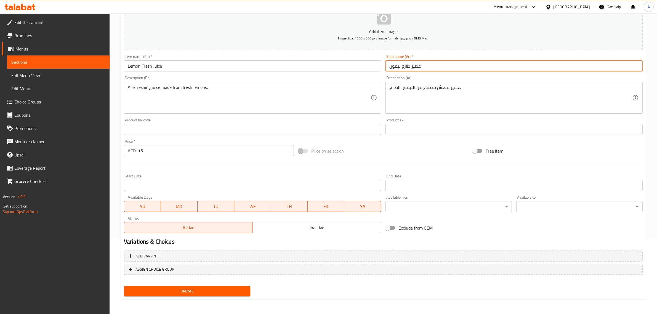
type input "عصير طازج ليمون"
click at [240, 288] on span "Update" at bounding box center [187, 291] width 118 height 7
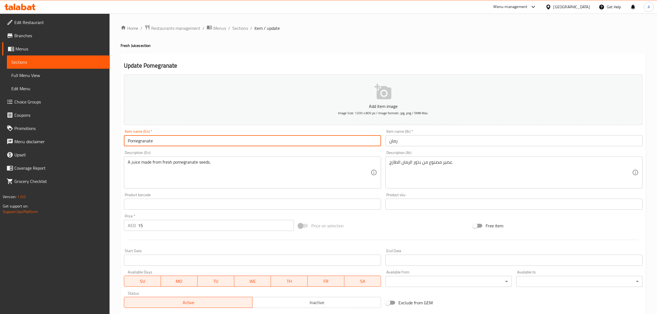
click at [170, 141] on input "Pomegranate" at bounding box center [252, 140] width 257 height 11
paste input "Fresh Juice"
type input "Pomegranate Fresh Juice"
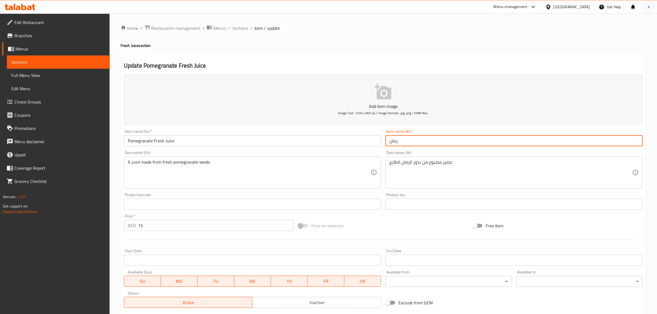
click at [386, 139] on input "رمان" at bounding box center [514, 140] width 257 height 11
paste input "عصير طازج"
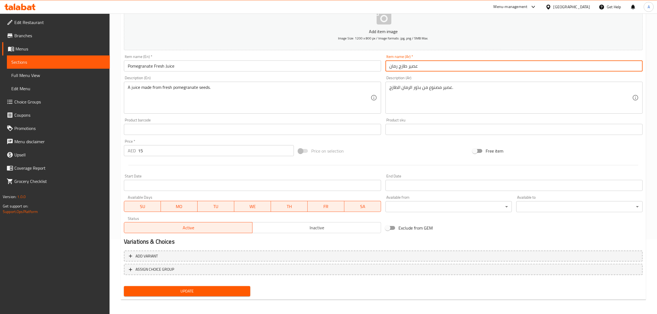
type input "عصير طازج رمان"
click at [216, 286] on button "Update" at bounding box center [187, 291] width 126 height 10
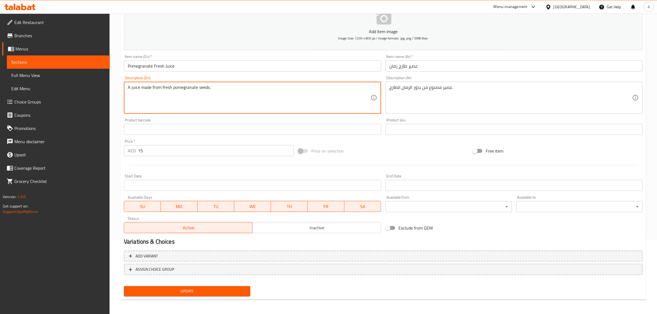
click at [202, 97] on textarea "A juice made from fresh pomegranate seeds." at bounding box center [249, 98] width 243 height 26
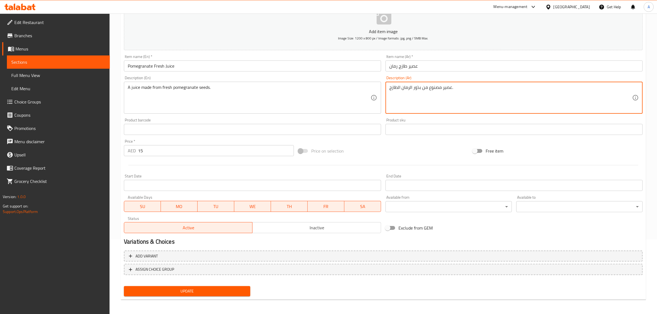
click at [455, 101] on textarea "عصير مصنوع من بذور الرمان الطازج." at bounding box center [510, 98] width 243 height 26
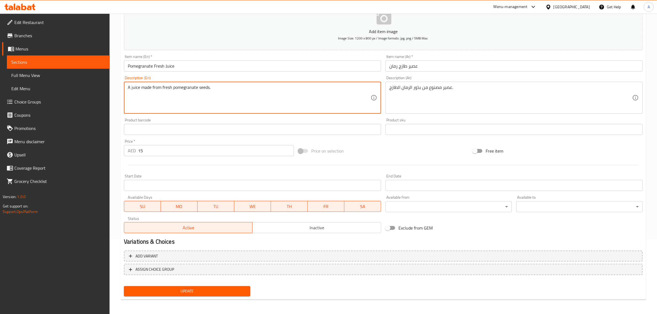
click at [298, 101] on textarea "A juice made from fresh pomegranate seeds." at bounding box center [249, 98] width 243 height 26
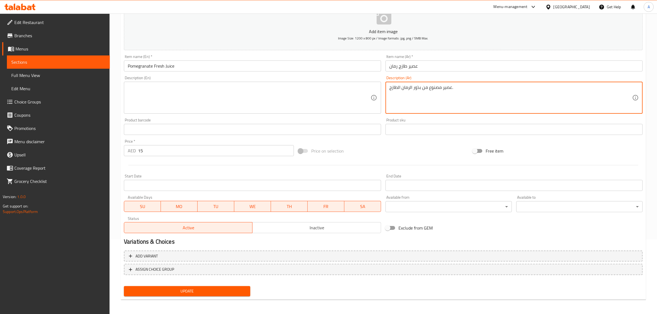
click at [415, 98] on textarea "عصير مصنوع من بذور الرمان الطازج." at bounding box center [510, 98] width 243 height 26
click at [195, 292] on span "Update" at bounding box center [187, 291] width 118 height 7
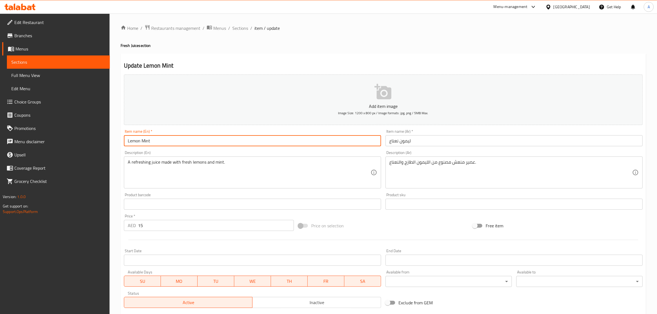
click at [170, 141] on input "Lemon Mint" at bounding box center [252, 140] width 257 height 11
paste input "Fresh Juice"
type input "Lemon Mint Fresh Juice"
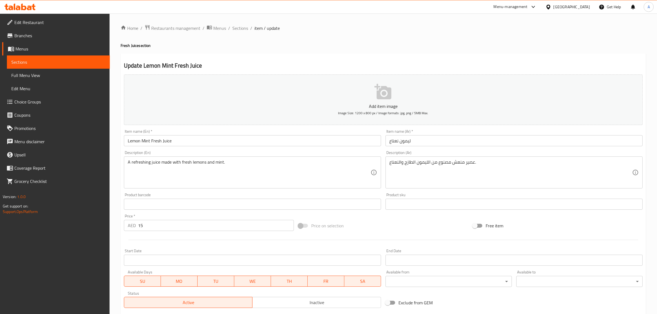
click at [384, 141] on div "Item name (Ar)   * ليمون نعناع Item name (Ar) *" at bounding box center [514, 137] width 262 height 21
click at [387, 142] on input "ليمون نعناع" at bounding box center [514, 140] width 257 height 11
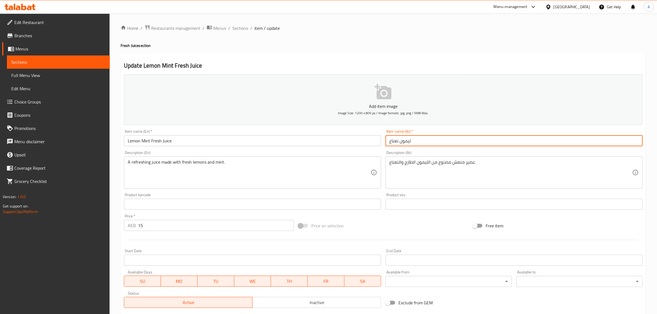
paste input "عصير طازج"
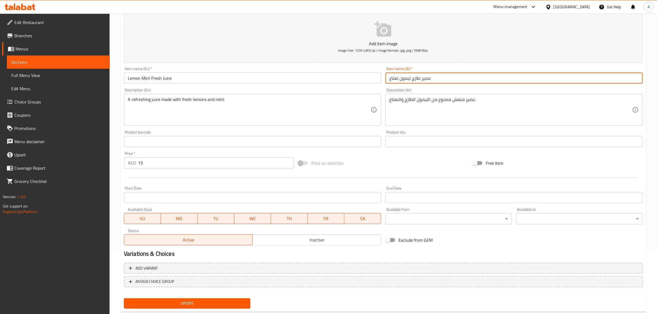
type input "عصير طازج ليمون نعناع"
click at [238, 306] on span "Update" at bounding box center [187, 303] width 118 height 7
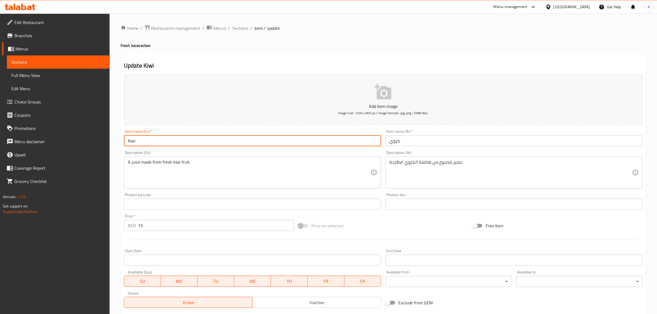
click at [170, 141] on input "Kiwi" at bounding box center [252, 140] width 257 height 11
paste input "Fresh Juice"
type input "Kiwi Fresh Juice"
click at [387, 141] on input "كيوي" at bounding box center [514, 140] width 257 height 11
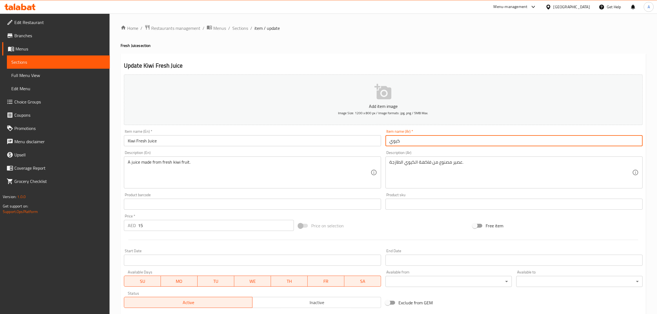
paste input "عصير طازج"
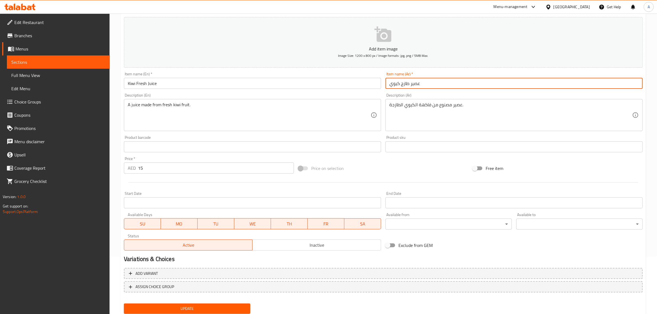
scroll to position [70, 0]
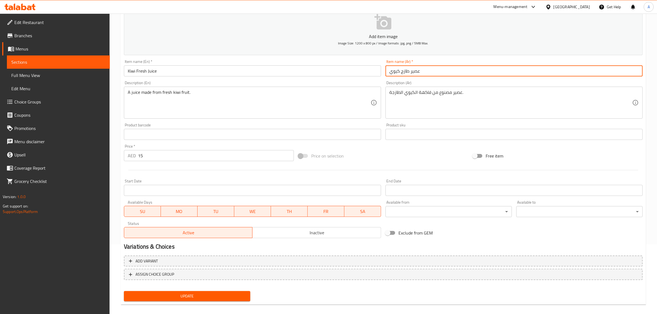
type input "عصير طازج كيوي"
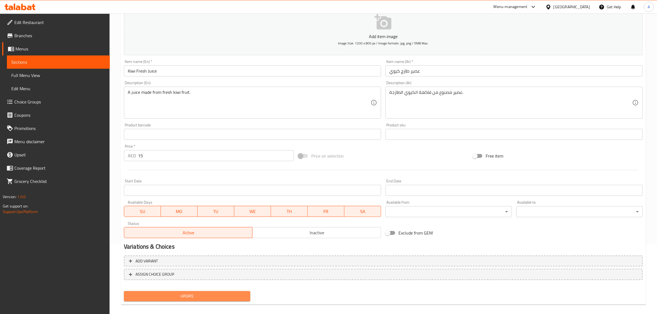
click at [186, 291] on button "Update" at bounding box center [187, 296] width 126 height 10
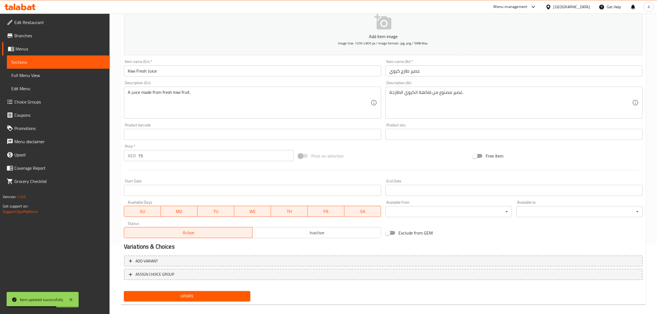
click at [177, 89] on div "A juice made from fresh kiwi fruit. Description (En)" at bounding box center [252, 103] width 257 height 32
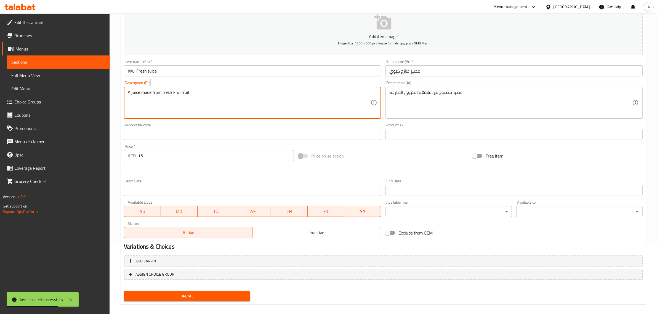
click at [177, 89] on div "A juice made from fresh kiwi fruit. Description (En)" at bounding box center [252, 103] width 257 height 32
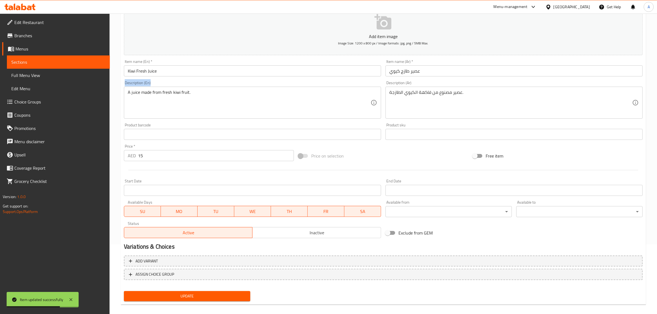
click at [177, 89] on div "A juice made from fresh kiwi fruit. Description (En)" at bounding box center [252, 103] width 257 height 32
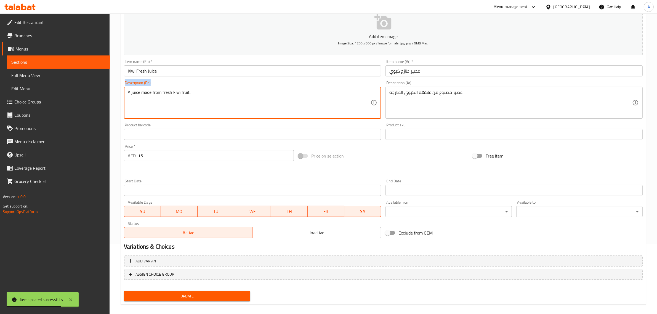
click at [177, 89] on div "A juice made from fresh kiwi fruit. Description (En)" at bounding box center [252, 103] width 257 height 32
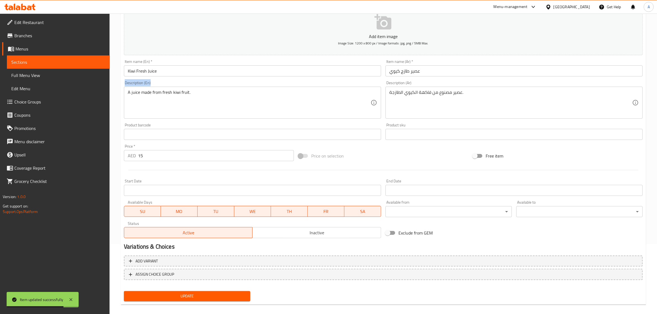
click at [177, 89] on div "A juice made from fresh kiwi fruit. Description (En)" at bounding box center [252, 103] width 257 height 32
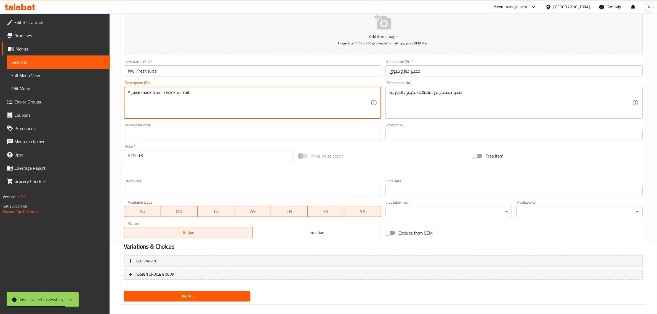
click at [206, 104] on textarea "A juice made from fresh kiwi fruit." at bounding box center [249, 103] width 243 height 26
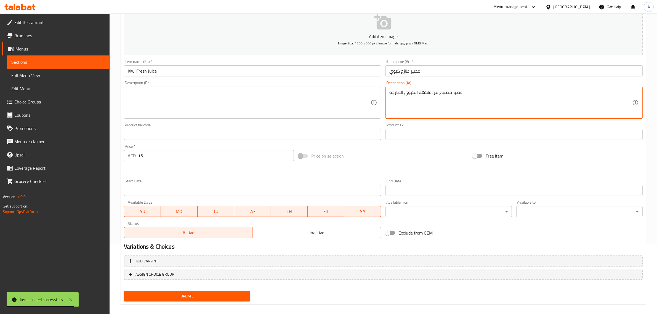
click at [453, 107] on textarea "عصير مصنوع من فاكهة الكيوي الطازجة." at bounding box center [510, 103] width 243 height 26
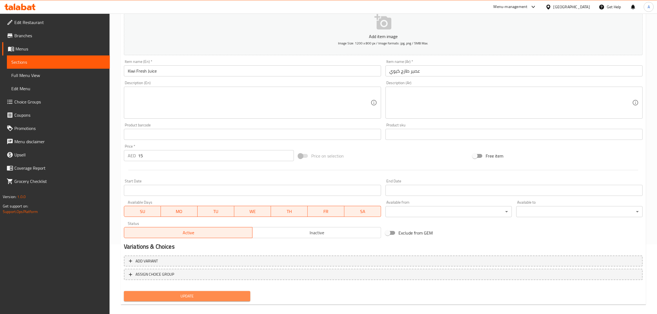
click at [166, 293] on span "Update" at bounding box center [187, 296] width 118 height 7
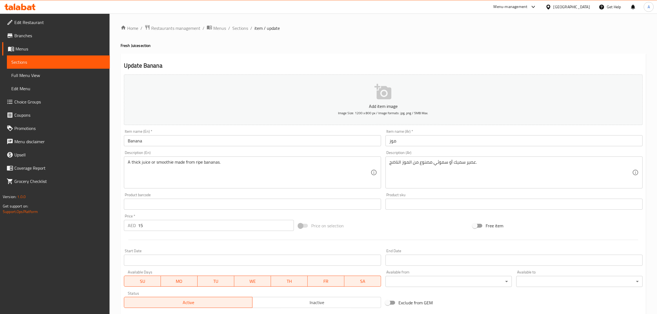
click at [170, 142] on input "Banana" at bounding box center [252, 140] width 257 height 11
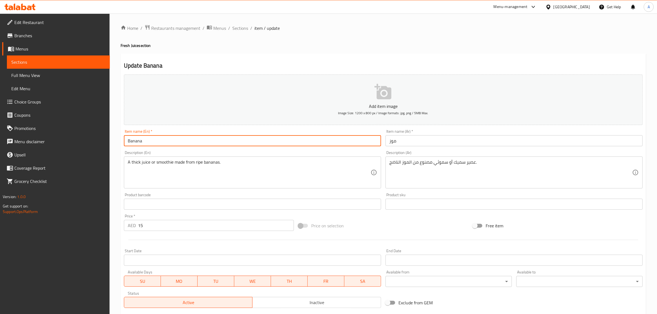
paste input "Fresh Juice"
type input "Banana Fresh Juice"
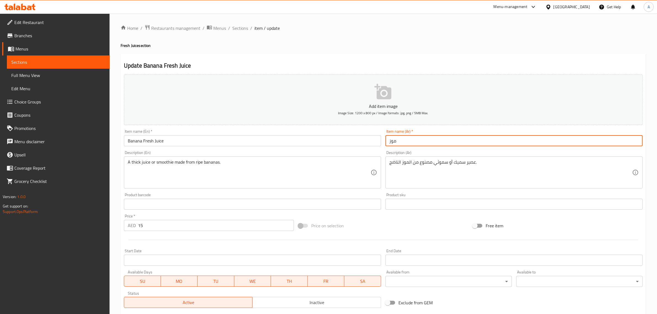
drag, startPoint x: 388, startPoint y: 138, endPoint x: 388, endPoint y: 142, distance: 3.3
click at [388, 138] on input "موز" at bounding box center [514, 140] width 257 height 11
paste input "عصير طازج"
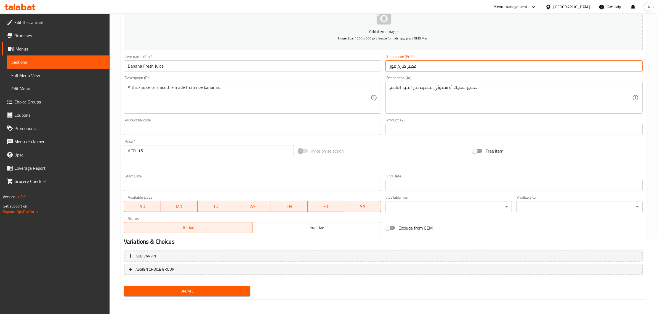
type input "عصير طازج موز"
click at [189, 286] on button "Update" at bounding box center [187, 291] width 126 height 10
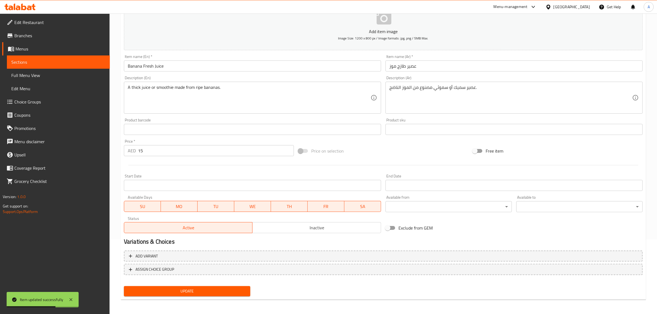
click at [306, 99] on textarea "A thick juice or smoothie made from ripe bananas." at bounding box center [249, 98] width 243 height 26
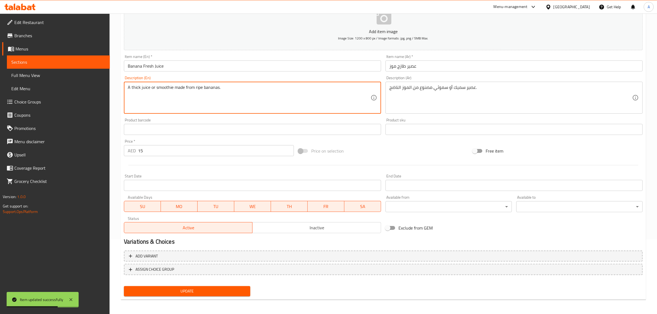
click at [306, 99] on textarea "A thick juice or smoothie made from ripe bananas." at bounding box center [249, 98] width 243 height 26
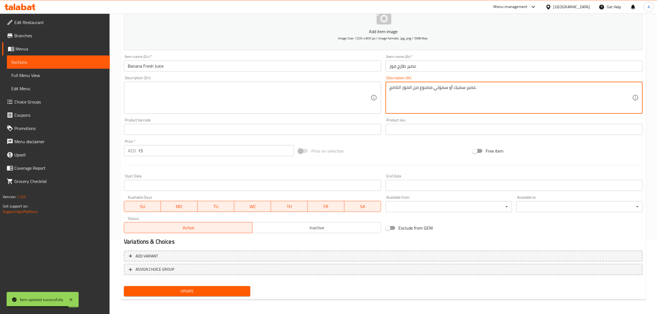
click at [474, 97] on textarea "عصير سميك أو سموثي مصنوع من الموز الناضج." at bounding box center [510, 98] width 243 height 26
click at [193, 288] on span "Update" at bounding box center [187, 291] width 118 height 7
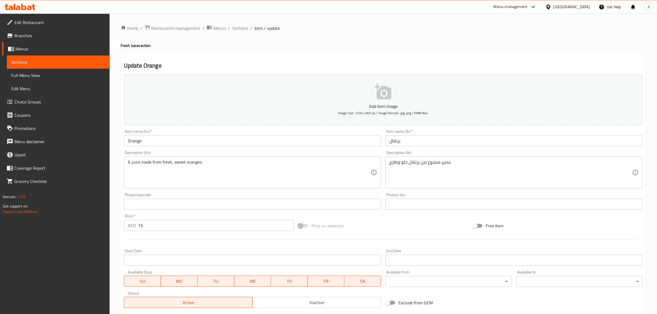
click at [170, 142] on input "Orange" at bounding box center [252, 140] width 257 height 11
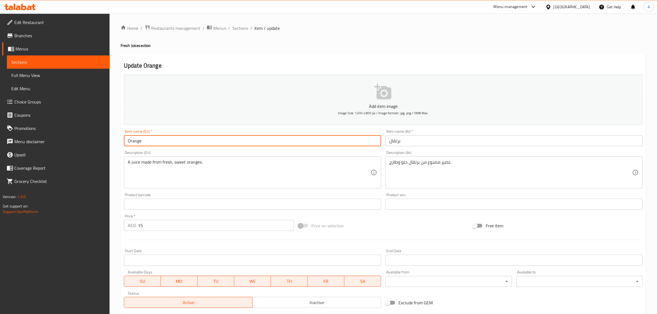
paste input "Fresh Juice"
type input "Orange Fresh Juice"
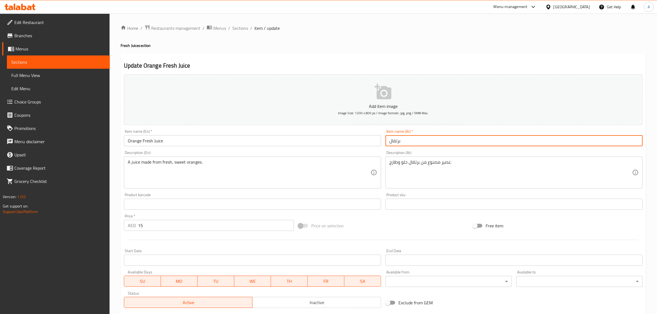
click at [387, 141] on input "برتقال" at bounding box center [514, 140] width 257 height 11
paste input "عصير طازج"
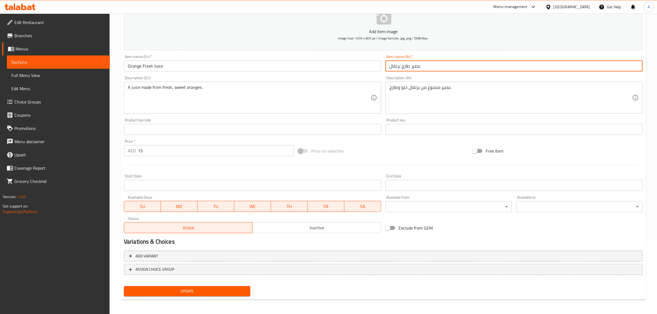
type input "عصير طازج برتقال"
click at [181, 293] on span "Update" at bounding box center [187, 291] width 118 height 7
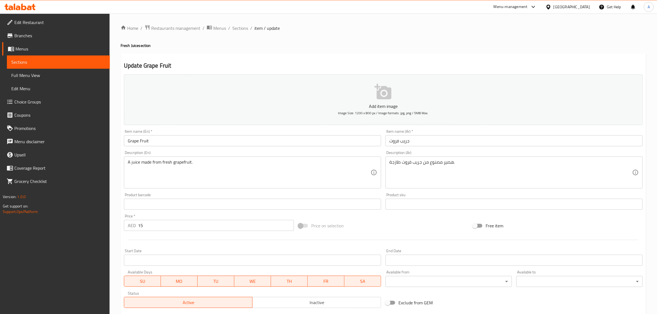
click at [170, 142] on input "Grape Fruit" at bounding box center [252, 140] width 257 height 11
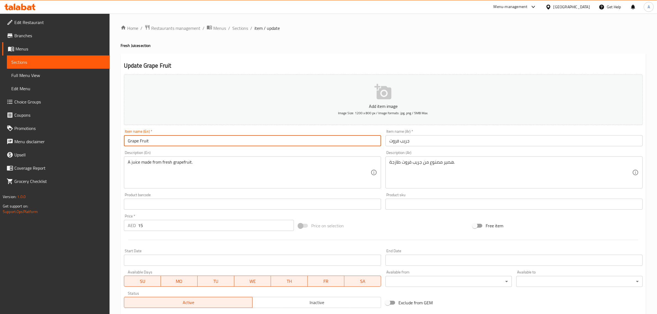
paste input "Fresh Juice"
type input "Grape Fruit Fresh Juice"
click at [388, 141] on input "جريب فروت" at bounding box center [514, 140] width 257 height 11
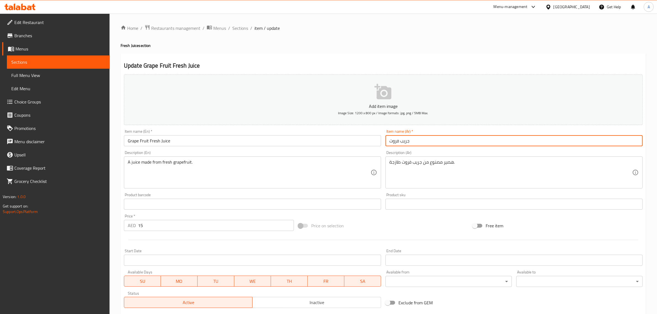
paste input "عصير طازج"
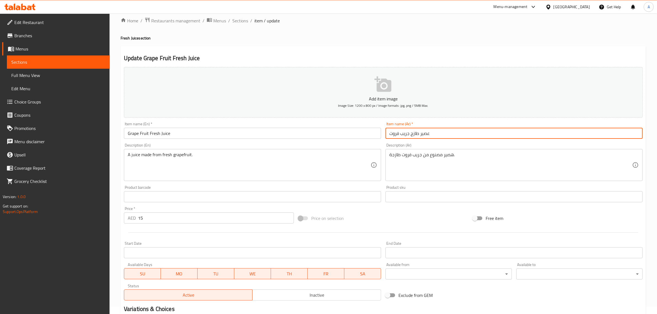
scroll to position [75, 0]
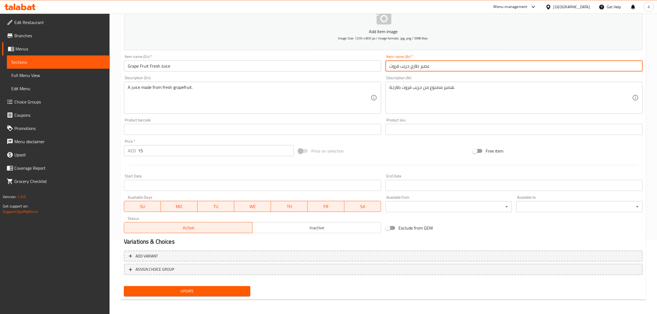
type input "عصير طازج جريب فروت"
click at [219, 290] on span "Update" at bounding box center [187, 291] width 118 height 7
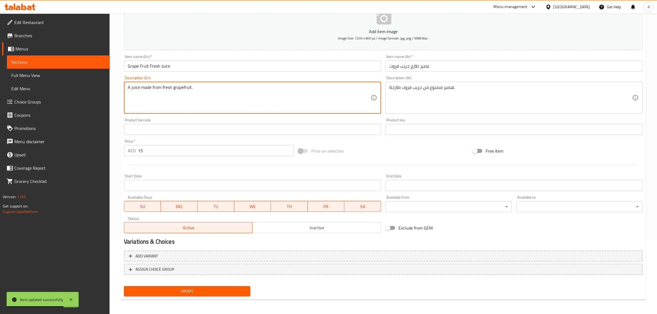
click at [297, 85] on textarea "A juice made from fresh grapefruit." at bounding box center [249, 98] width 243 height 26
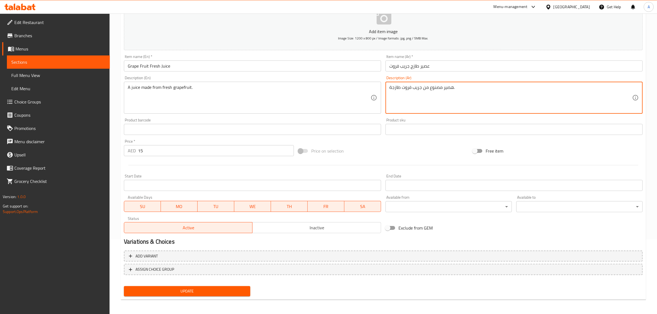
click at [447, 87] on textarea "هصير مصنوع من جريب فروت طازجة." at bounding box center [510, 98] width 243 height 26
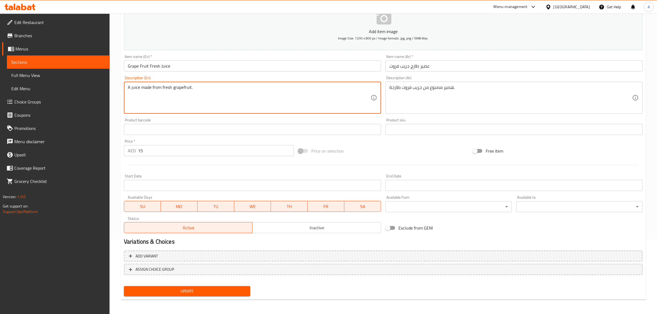
click at [280, 106] on textarea "A juice made from fresh grapefruit." at bounding box center [249, 98] width 243 height 26
click at [284, 94] on textarea "A juice made from fresh grapefruit." at bounding box center [249, 98] width 243 height 26
click at [266, 96] on textarea "A juice made from fresh grapefruit." at bounding box center [249, 98] width 243 height 26
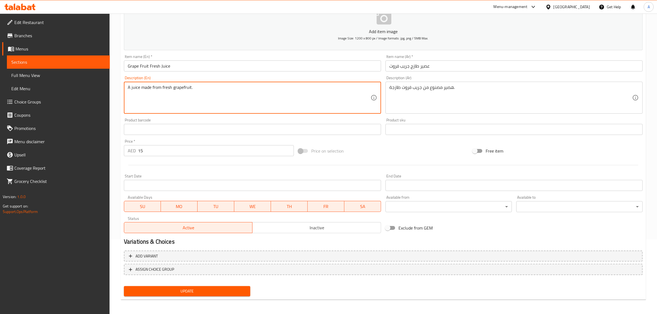
click at [266, 96] on textarea "A juice made from fresh grapefruit." at bounding box center [249, 98] width 243 height 26
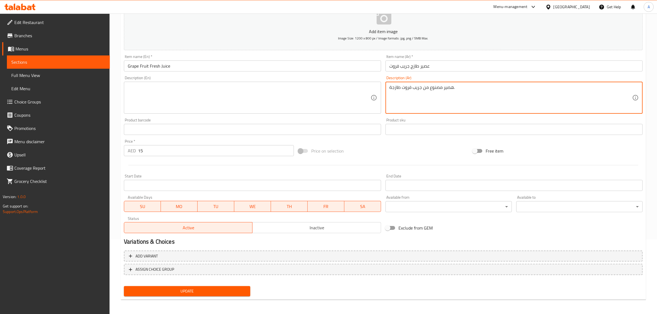
click at [436, 97] on textarea "هصير مصنوع من جريب فروت طازجة." at bounding box center [510, 98] width 243 height 26
click at [222, 288] on span "Update" at bounding box center [187, 291] width 118 height 7
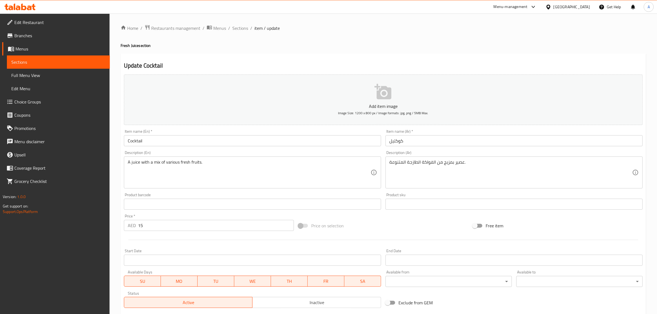
click at [170, 142] on input "Cocktail" at bounding box center [252, 140] width 257 height 11
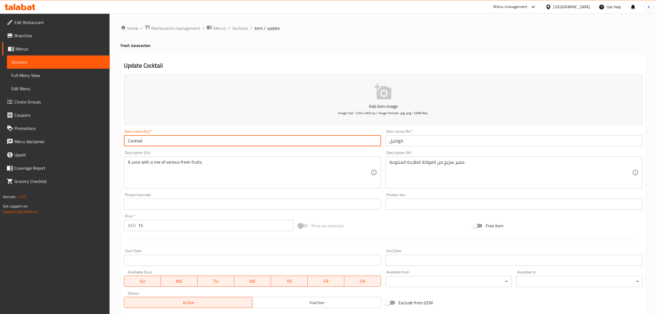
paste input "Fresh Juice"
type input "Cocktail Fresh Juice"
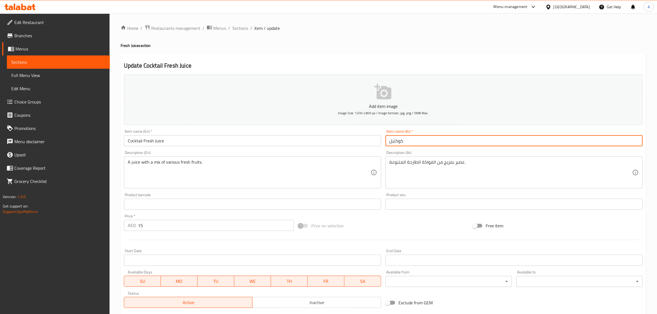
click at [388, 141] on input "كوكتيل" at bounding box center [514, 140] width 257 height 11
paste input "عصير طازج"
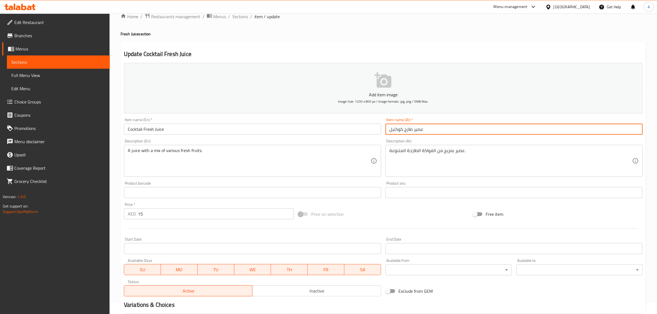
scroll to position [75, 0]
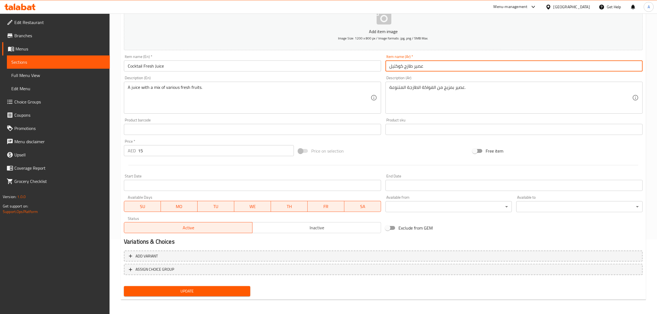
type input "عصير طازج كوكتيل"
click at [201, 295] on button "Update" at bounding box center [187, 291] width 126 height 10
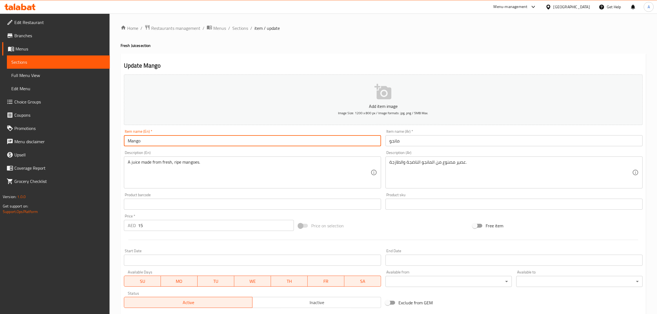
click at [170, 142] on input "Mango" at bounding box center [252, 140] width 257 height 11
paste input "Fresh Juice"
type input "Mango Fresh Juice"
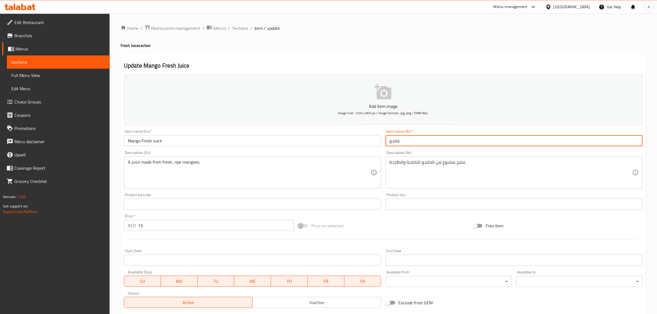
drag, startPoint x: 386, startPoint y: 139, endPoint x: 373, endPoint y: 148, distance: 15.5
click at [386, 139] on input "مانجو" at bounding box center [514, 140] width 257 height 11
paste input "عصير طازج"
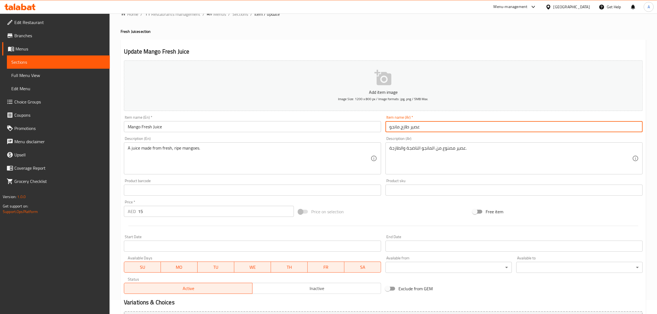
scroll to position [75, 0]
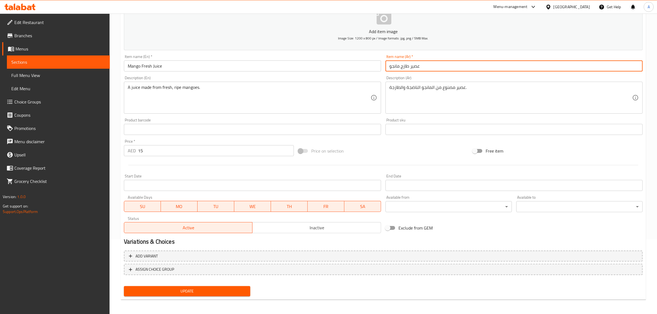
type input "عصير طازج مانجو"
click at [211, 292] on span "Update" at bounding box center [187, 291] width 118 height 7
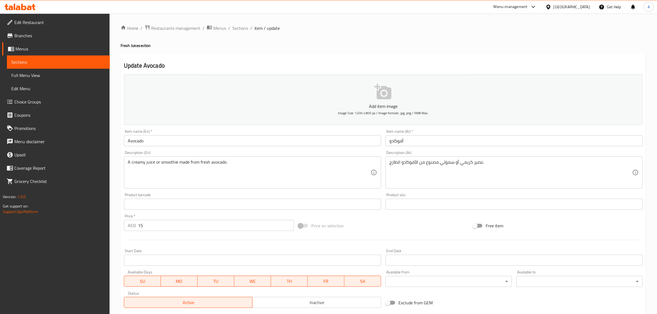
click at [170, 142] on input "Avocado" at bounding box center [252, 140] width 257 height 11
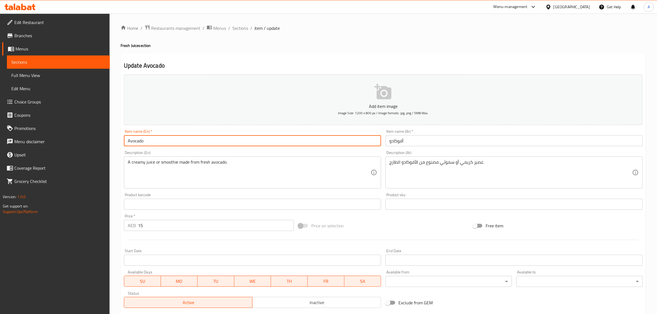
paste input "Fresh Juice"
type input "Avocado Fresh Juice"
click at [390, 141] on input "أفوكادو" at bounding box center [514, 140] width 257 height 11
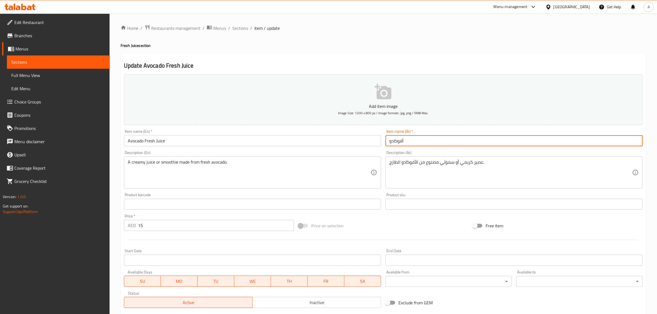
paste input "عصير طازج"
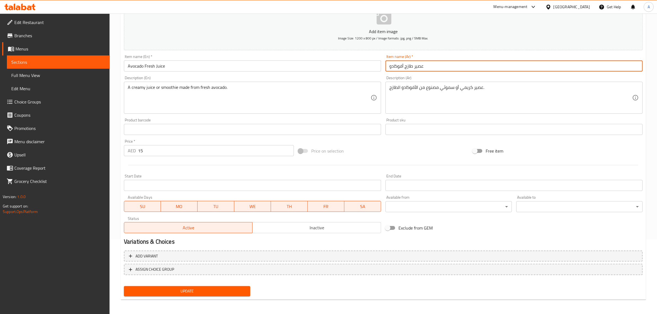
type input "عصير طازج أفوكادو"
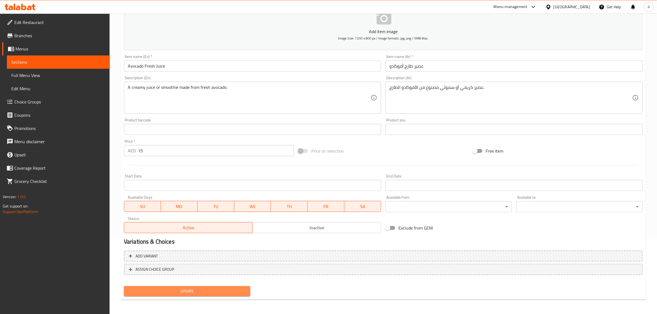
click at [217, 294] on button "Update" at bounding box center [187, 291] width 126 height 10
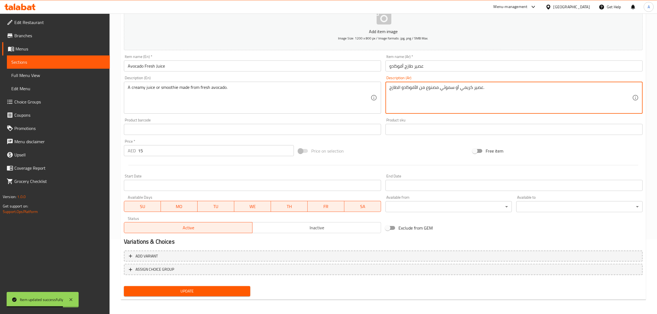
click at [453, 92] on textarea "عصير كريمي أو سموثي مصنوع من الأفوكادو الطازج." at bounding box center [510, 98] width 243 height 26
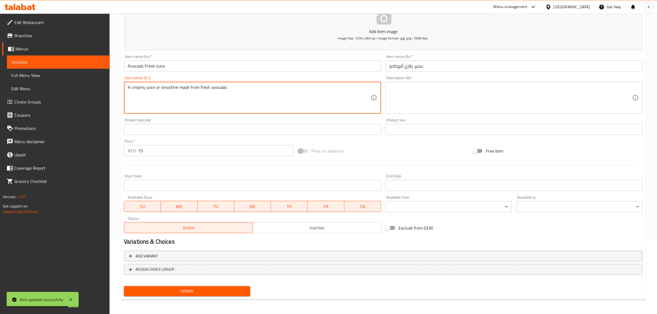
click at [251, 107] on textarea "A creamy juice or smoothie made from fresh avocado." at bounding box center [249, 98] width 243 height 26
click at [181, 292] on span "Update" at bounding box center [187, 291] width 118 height 7
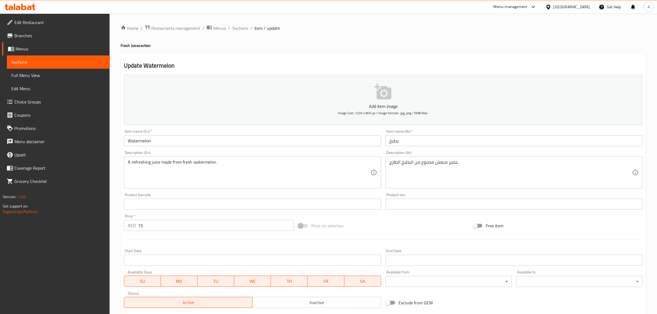
click at [170, 142] on input "Watermelon" at bounding box center [252, 140] width 257 height 11
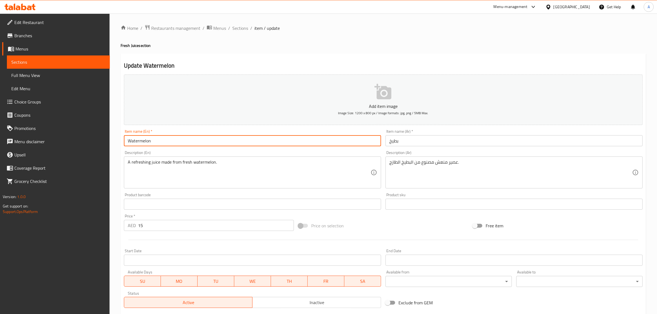
paste input "Fresh Juice"
type input "Watermelon Fresh Juice"
drag, startPoint x: 181, startPoint y: 144, endPoint x: 151, endPoint y: 133, distance: 32.0
click at [151, 133] on div "Item name (En)   * Watermelon Fresh Juice Item name (En) *" at bounding box center [252, 137] width 257 height 17
click at [391, 143] on input "بطيخ" at bounding box center [514, 140] width 257 height 11
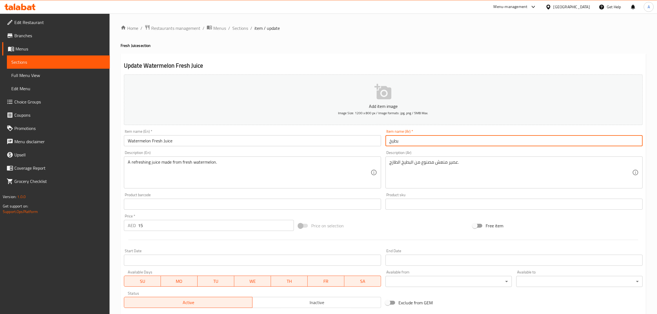
paste input "عصير طازج"
type input "عصير طازج بطيخ"
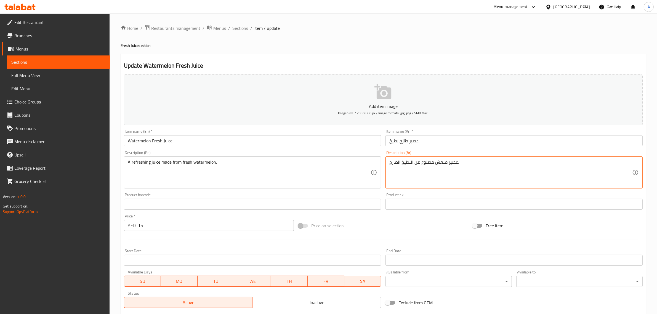
drag, startPoint x: 603, startPoint y: 180, endPoint x: 599, endPoint y: 284, distance: 104.1
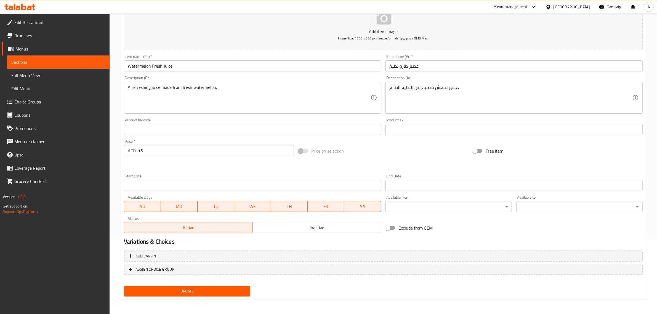
click at [213, 285] on div "Update" at bounding box center [187, 291] width 131 height 15
click at [213, 286] on button "Update" at bounding box center [187, 291] width 126 height 10
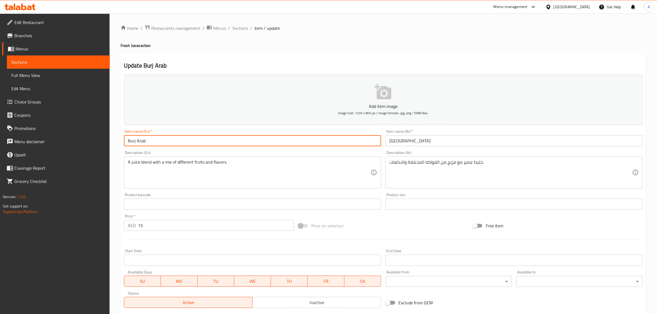
click at [167, 140] on input "Burj Arab" at bounding box center [252, 140] width 257 height 11
paste input "Fresh Juice"
type input "Burj Arab"
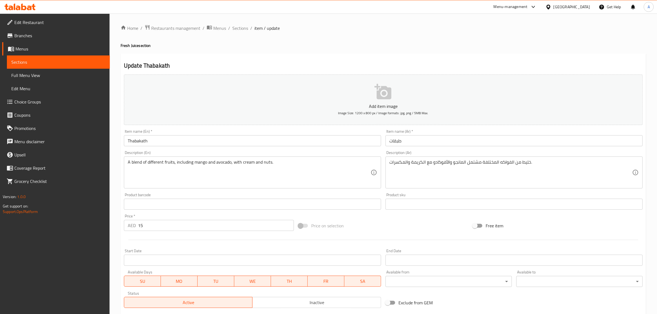
click at [161, 142] on input "Thabakath" at bounding box center [252, 140] width 257 height 11
click at [168, 146] on input "KMR Special" at bounding box center [252, 140] width 257 height 11
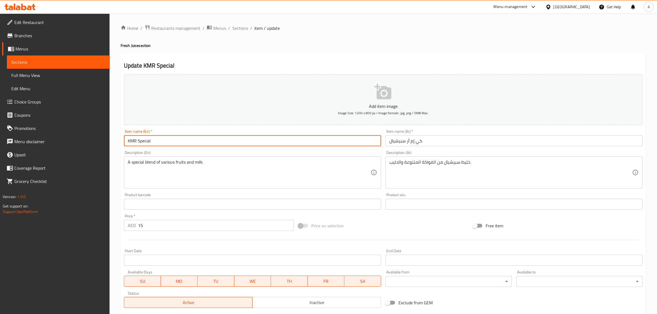
paste input "Fresh Juice"
click at [163, 143] on input "KMR Special Fresh Juice" at bounding box center [252, 140] width 257 height 11
click at [155, 139] on input "KMR Special Fresh Juice" at bounding box center [252, 140] width 257 height 11
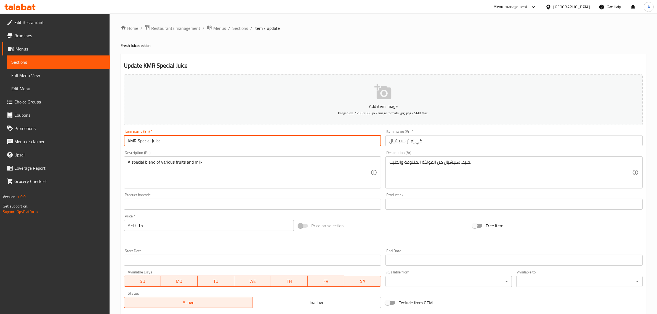
click at [197, 139] on input "KMR Special Juice" at bounding box center [252, 140] width 257 height 11
type input "KMR Special Juice"
click at [387, 144] on input "كي إم أر سبيشيال" at bounding box center [514, 140] width 257 height 11
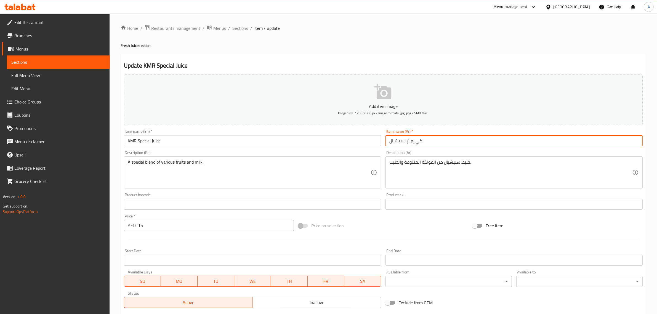
paste input "عصير"
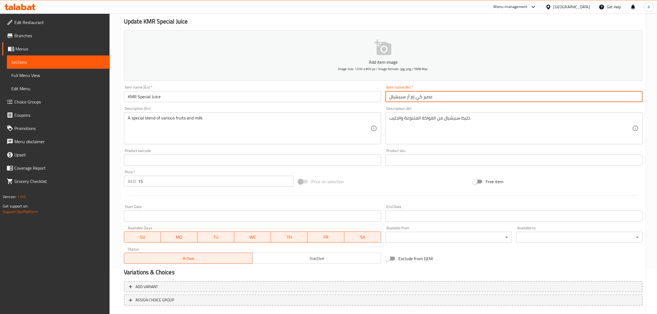
scroll to position [46, 0]
type input "عصير كي إم أر سبيشيال"
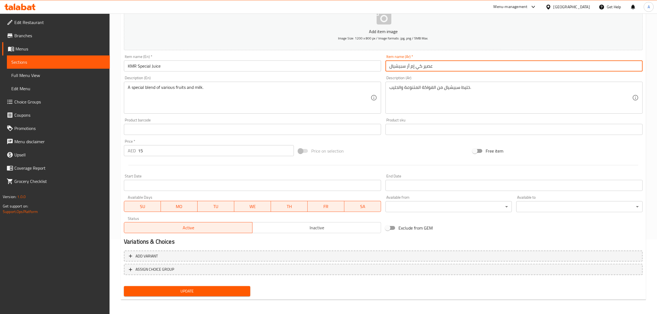
click at [179, 293] on span "Update" at bounding box center [187, 291] width 118 height 7
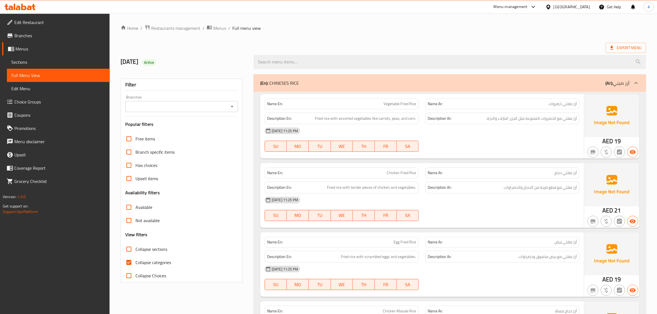
scroll to position [4823, 0]
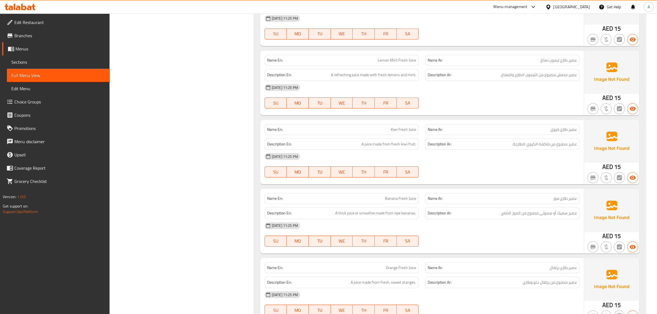
click at [559, 135] on div "Name Ar: عصير طازج كيوي" at bounding box center [502, 129] width 154 height 11
click at [407, 132] on span "Kiwi Fresh Juice" at bounding box center [403, 130] width 25 height 6
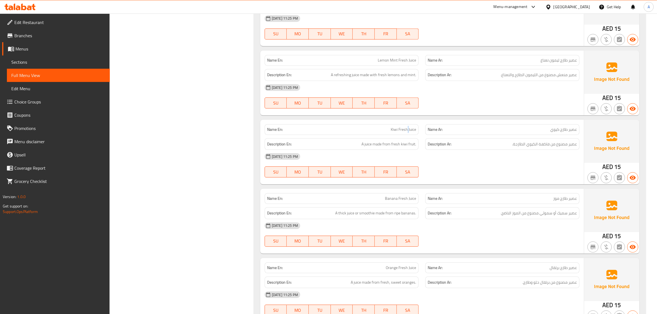
click at [407, 132] on span "Kiwi Fresh Juice" at bounding box center [403, 130] width 25 height 6
copy span "Kiwi Fresh Juice"
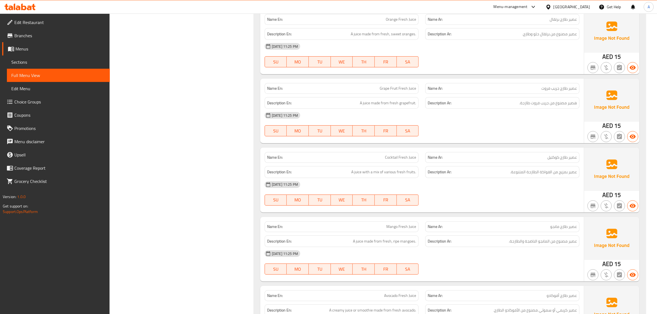
scroll to position [5076, 0]
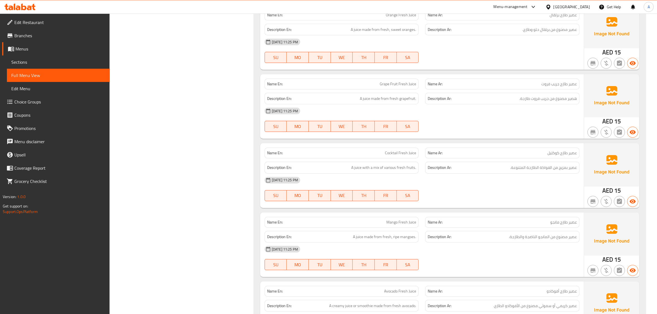
click at [544, 187] on div "[DATE] 11:25 PM" at bounding box center [422, 180] width 322 height 13
click at [544, 171] on span "عصير بمزيج من الفواكة الطازجة المتنوعة." at bounding box center [543, 167] width 67 height 7
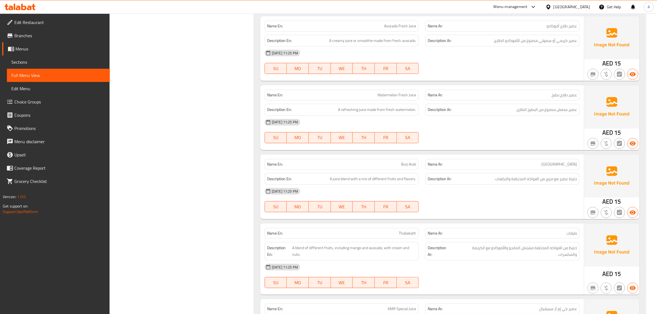
scroll to position [5348, 0]
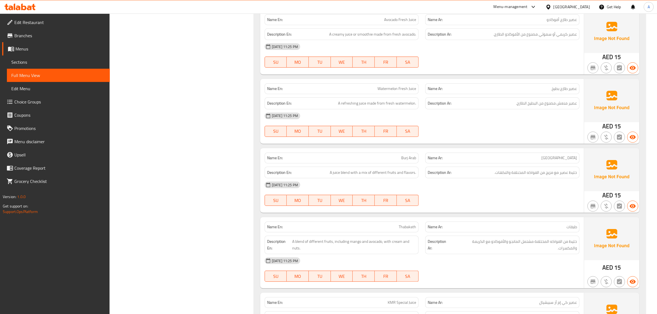
click at [563, 94] on div "Name Ar: عصير طازج بطيخ" at bounding box center [502, 88] width 161 height 17
click at [554, 107] on span "عصير منعش مصنوع من البطيخ الطازج." at bounding box center [546, 103] width 61 height 7
click at [536, 176] on span "خليط عصير مع مزيج من الفواكه المخنلفة والنكهات." at bounding box center [536, 172] width 83 height 7
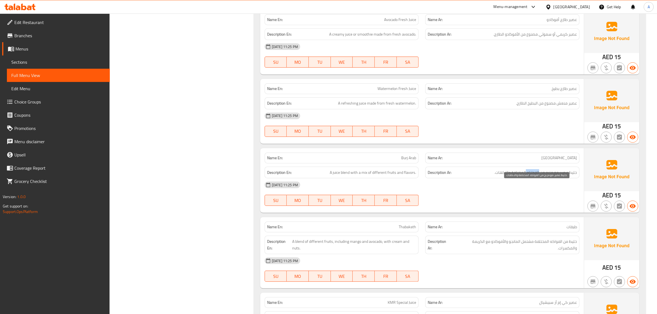
click at [536, 176] on span "خليط عصير مع مزيج من الفواكه المخنلفة والنكهات." at bounding box center [536, 172] width 83 height 7
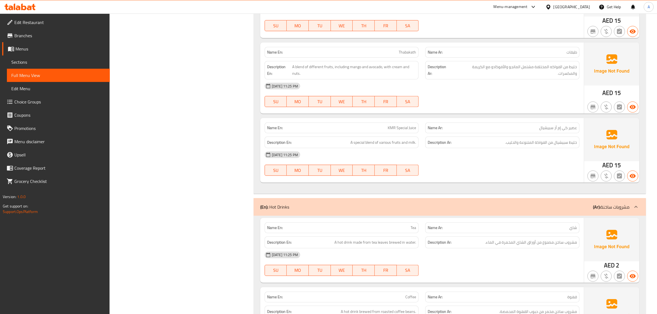
scroll to position [5541, 0]
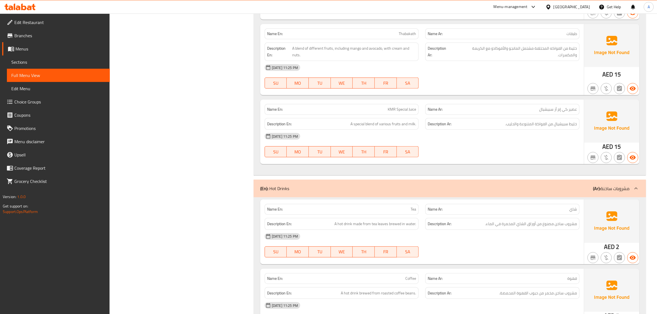
click at [567, 59] on span "خليط من الفواكه المختلفة مشتمل المانجو والأفوكادو مع الكريمة والمكسرات." at bounding box center [515, 52] width 124 height 14
click at [547, 128] on span "خليط سبيشيال من الفواكة المتنوعة والحليب." at bounding box center [541, 124] width 72 height 7
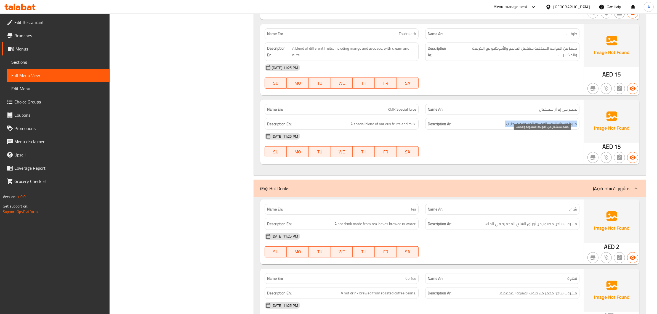
click at [547, 128] on span "خليط سبيشيال من الفواكة المتنوعة والحليب." at bounding box center [541, 124] width 72 height 7
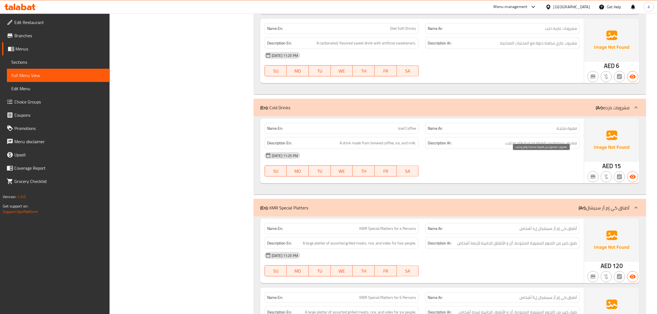
click at [548, 147] on span "مشروب مصنوع من قهوة مخمرة وثلج وحليب." at bounding box center [541, 143] width 72 height 7
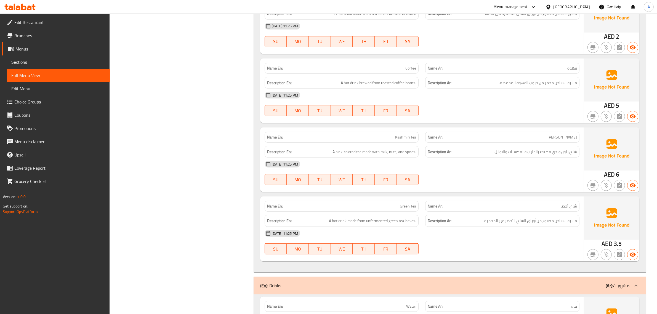
scroll to position [5754, 0]
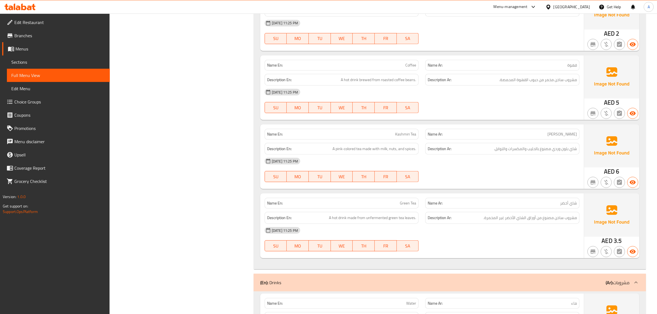
click at [572, 155] on div "Description Ar: شاي بلون وردي مصنوع بالحليب والمكسرات والتوابل." at bounding box center [502, 149] width 154 height 12
click at [548, 237] on div "[DATE] 11:25 PM" at bounding box center [422, 230] width 322 height 13
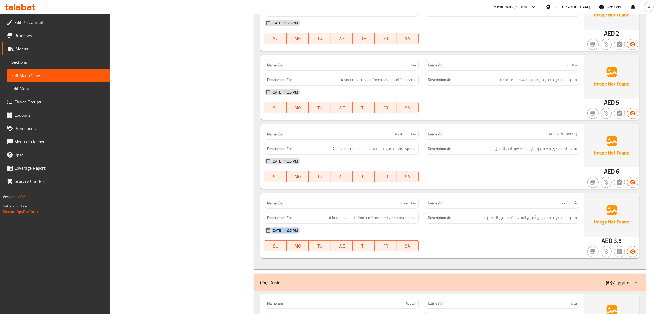
click at [548, 237] on div "[DATE] 11:25 PM" at bounding box center [422, 230] width 322 height 13
click at [544, 221] on span "مشروب ساخن مصنوع من أوراق الشاي الأخضر غير المخمرة." at bounding box center [531, 217] width 94 height 7
click at [403, 224] on div "Description En: A hot drink made from unfermented green tea leaves." at bounding box center [342, 218] width 154 height 12
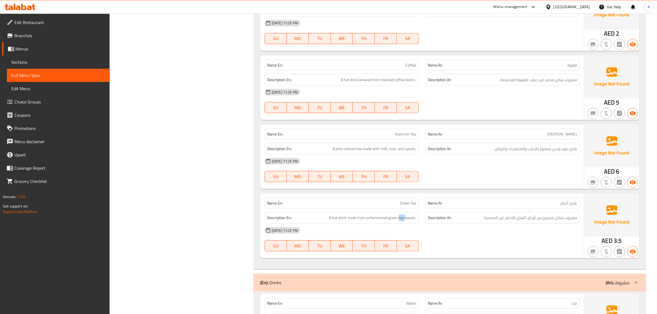
click at [403, 224] on div "Description En: A hot drink made from unfermented green tea leaves." at bounding box center [342, 218] width 154 height 12
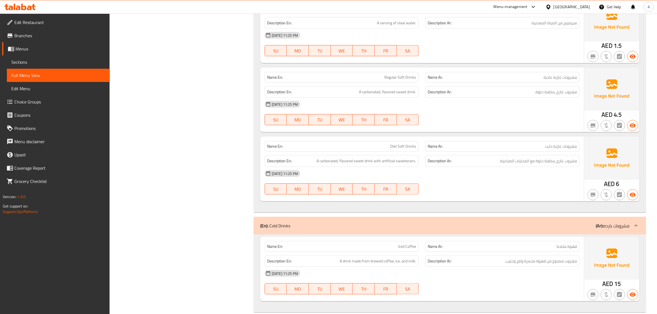
scroll to position [5965, 0]
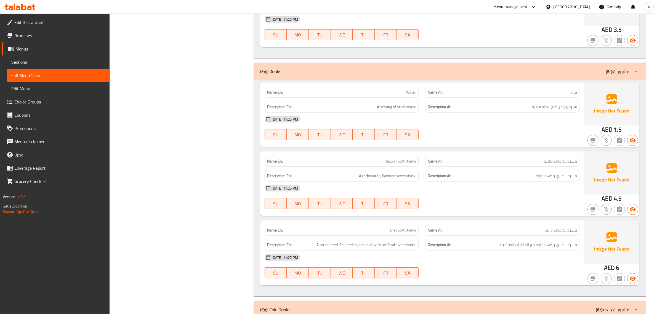
click at [580, 126] on div "[DATE] 11:25 PM" at bounding box center [422, 119] width 322 height 13
click at [574, 113] on div "Description Ar: سيرفينج من المياة المعدنية." at bounding box center [502, 107] width 154 height 12
click at [573, 113] on div "Description Ar: سيرفينج من المياة المعدنية." at bounding box center [502, 107] width 154 height 12
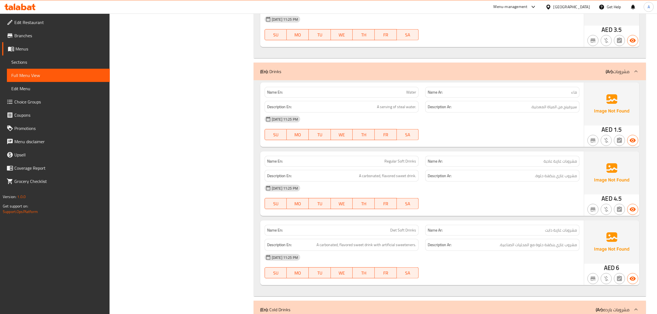
click at [408, 98] on div "Name En: Water" at bounding box center [342, 92] width 154 height 11
click at [401, 110] on span "A serving of steal water." at bounding box center [396, 107] width 39 height 7
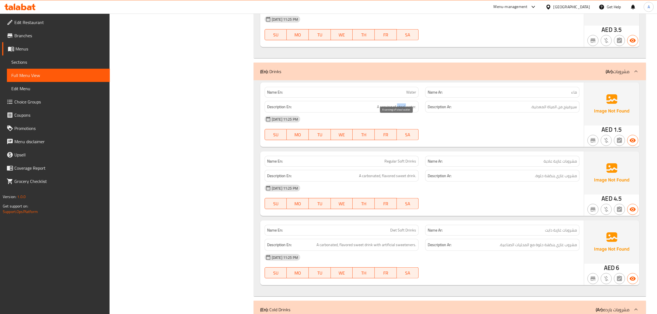
copy span "steal"
click at [375, 113] on div "Description En: A serving of steal water." at bounding box center [341, 107] width 161 height 18
click at [388, 95] on p "Name En: Water" at bounding box center [341, 92] width 149 height 6
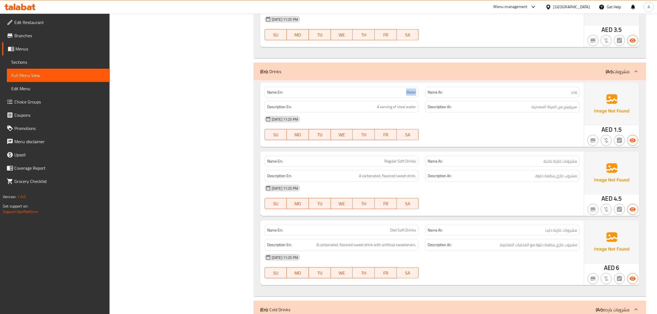
click at [388, 95] on p "Name En: Water" at bounding box center [341, 92] width 149 height 6
copy span "Water"
click at [517, 182] on div "Description Ar: مشروب غازي بنكهة حلوة." at bounding box center [502, 176] width 154 height 12
click at [517, 179] on h6 "Description Ar: مشروب غازي بنكهة حلوة." at bounding box center [502, 176] width 149 height 7
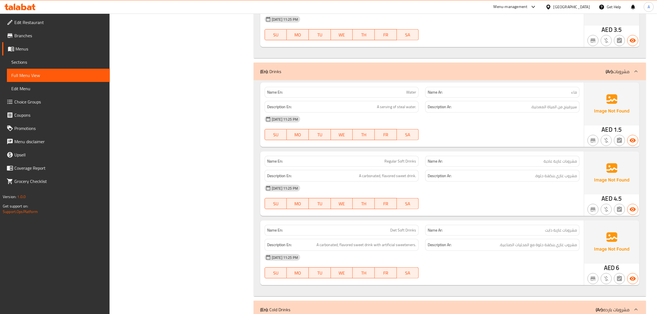
click at [574, 264] on div "[DATE] 11:25 PM" at bounding box center [422, 257] width 322 height 13
click at [565, 248] on span "مشروب غازي بنكهة حلوة مع المحليات الصناعية." at bounding box center [539, 245] width 78 height 7
click at [412, 251] on div "Description En: A carbonated, flavored sweet drink with artificial sweeteners." at bounding box center [342, 245] width 154 height 12
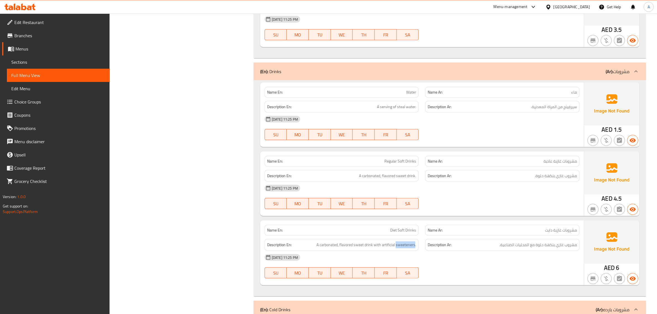
click at [412, 251] on div "Description En: A carbonated, flavored sweet drink with artificial sweeteners." at bounding box center [342, 245] width 154 height 12
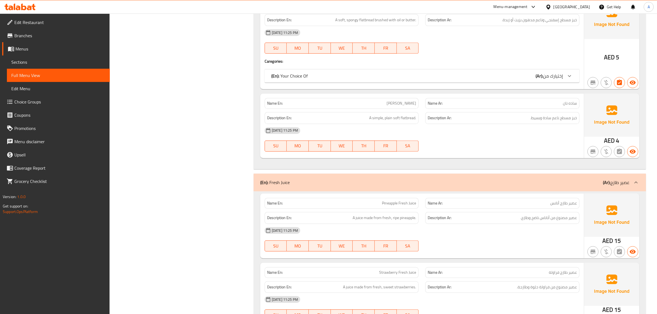
scroll to position [4524, 0]
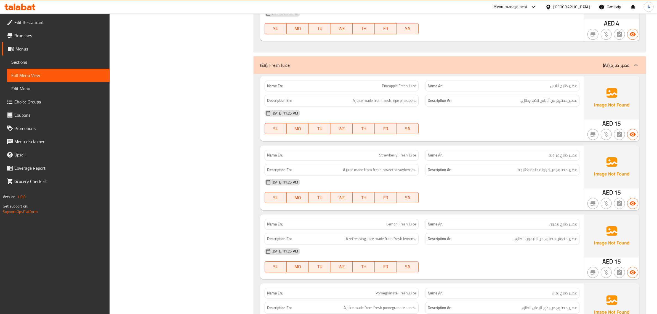
click at [633, 72] on div at bounding box center [636, 65] width 13 height 13
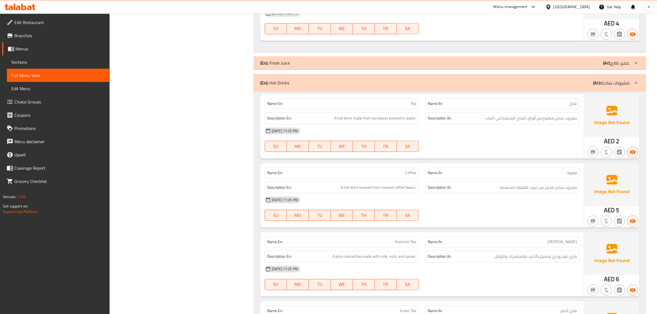
click at [625, 92] on div "(En): Hot Drinks (Ar): مشروبات ساخنة" at bounding box center [450, 83] width 392 height 18
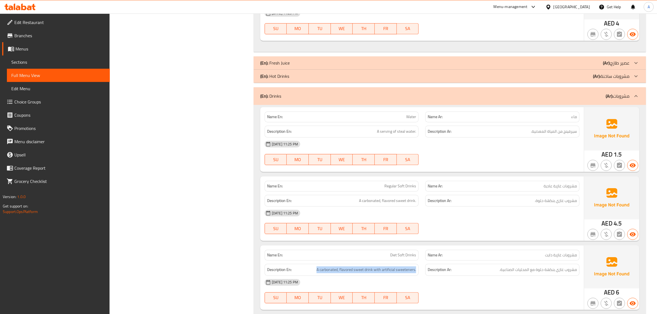
scroll to position [4584, 0]
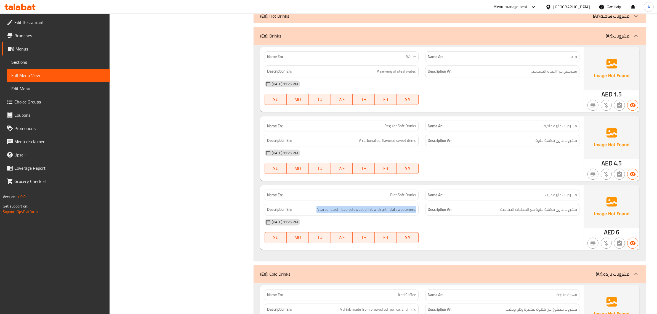
click at [624, 39] on p "(Ar): مشروبات" at bounding box center [618, 36] width 24 height 7
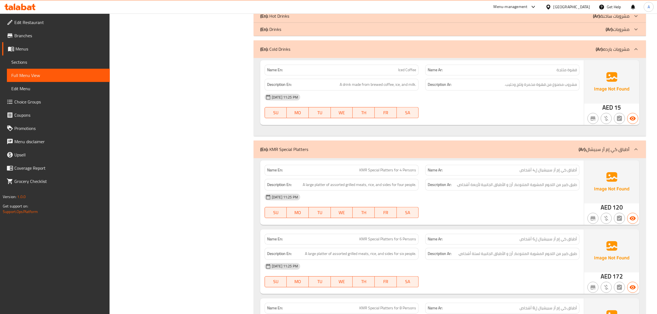
click at [604, 33] on div "(En): Drinks (Ar): مشروبات" at bounding box center [444, 29] width 369 height 7
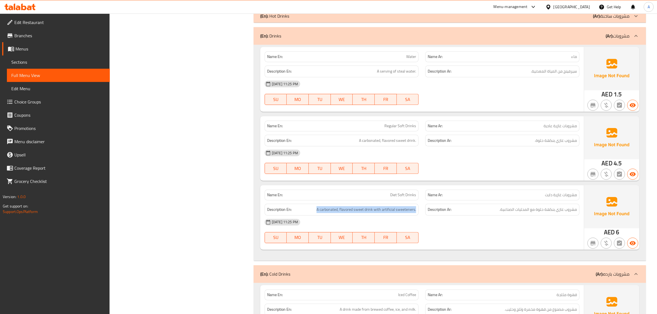
click at [604, 40] on div "(En): Drinks (Ar): مشروبات" at bounding box center [450, 36] width 392 height 18
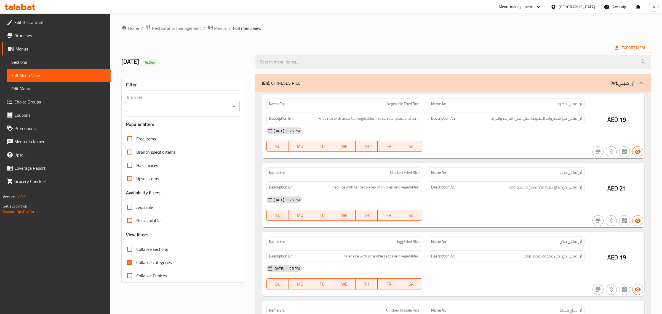
click at [148, 260] on div at bounding box center [331, 157] width 662 height 314
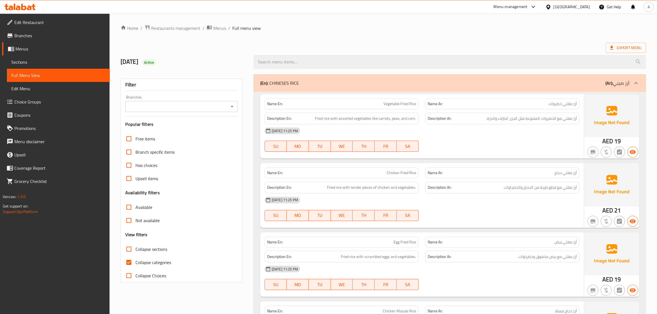
click at [138, 248] on span "Collapse sections" at bounding box center [152, 249] width 32 height 7
click at [136, 248] on input "Collapse sections" at bounding box center [128, 249] width 13 height 13
checkbox input "true"
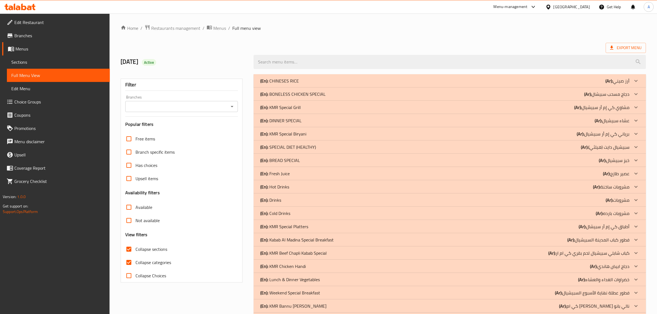
click at [132, 261] on input "Collapse categories" at bounding box center [128, 262] width 13 height 13
checkbox input "false"
click at [291, 177] on div "(En): Fresh Juice (Ar): عصير طازج" at bounding box center [444, 173] width 369 height 7
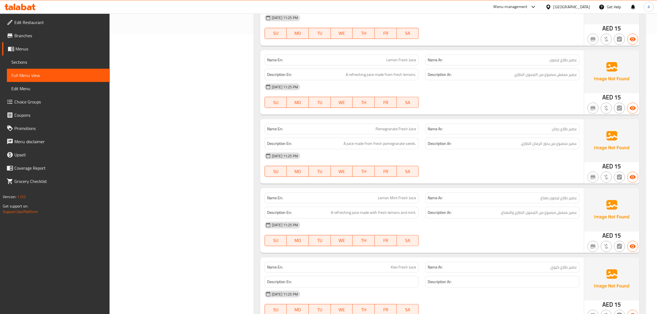
scroll to position [306, 0]
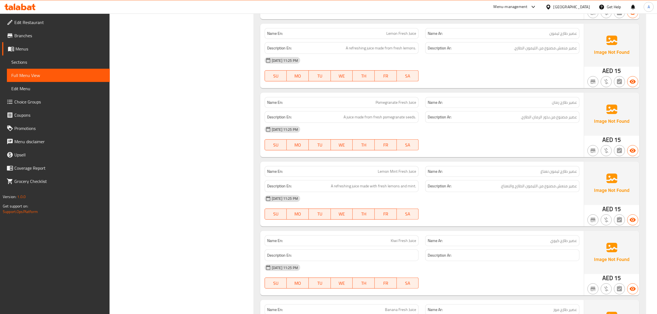
click at [396, 105] on span "Pomegranate Fresh Juice" at bounding box center [396, 103] width 41 height 6
copy span "Pomegranate Fresh Juice"
click at [398, 100] on span "Pomegranate Fresh Juice" at bounding box center [396, 103] width 41 height 6
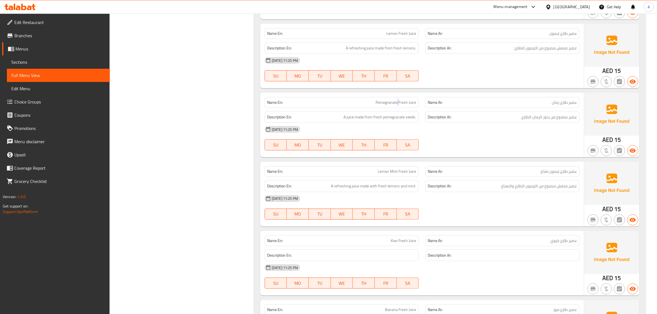
click at [398, 100] on span "Pomegranate Fresh Juice" at bounding box center [396, 103] width 41 height 6
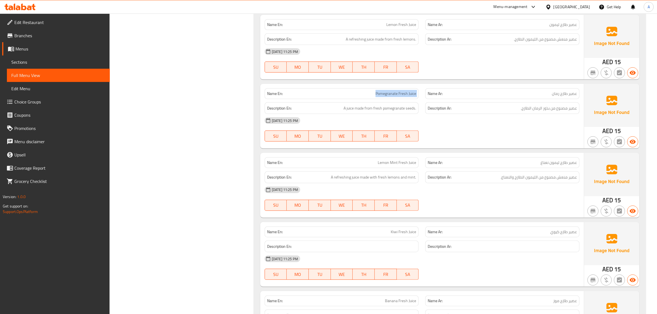
scroll to position [320, 0]
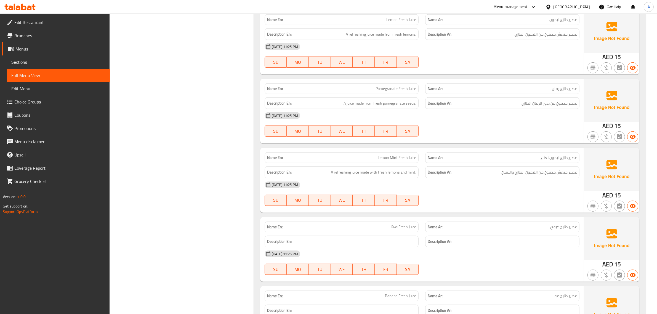
click at [416, 225] on span "Kiwi Fresh Juice" at bounding box center [403, 227] width 25 height 6
copy span "Kiwi Fresh Juice"
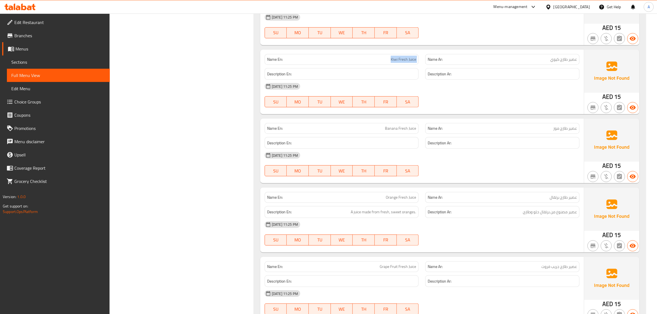
scroll to position [506, 0]
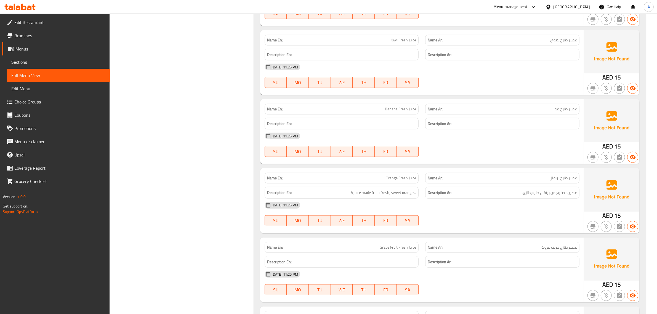
click at [408, 113] on div "Name En: Banana Fresh Juice" at bounding box center [342, 109] width 154 height 11
copy span "Banana Fresh Juice"
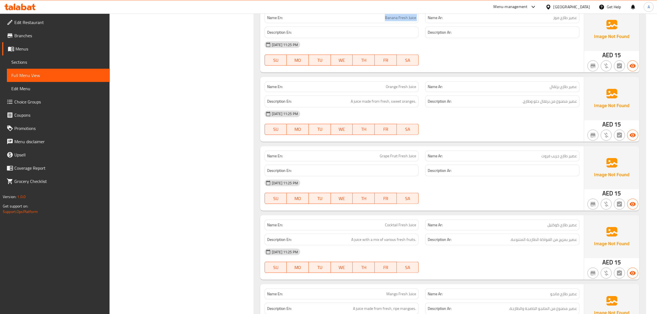
scroll to position [610, 0]
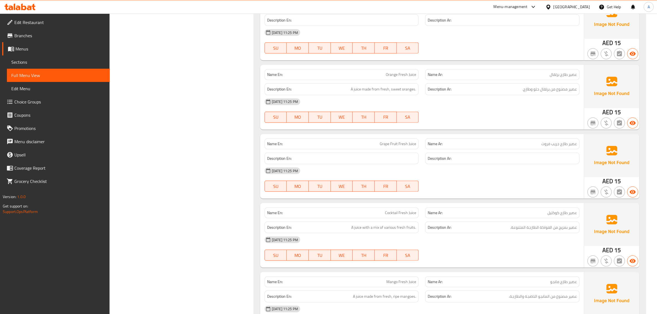
click at [404, 144] on span "Grape Fruit Fresh Juice" at bounding box center [398, 144] width 36 height 6
copy span "Grape Fruit Fresh Juice"
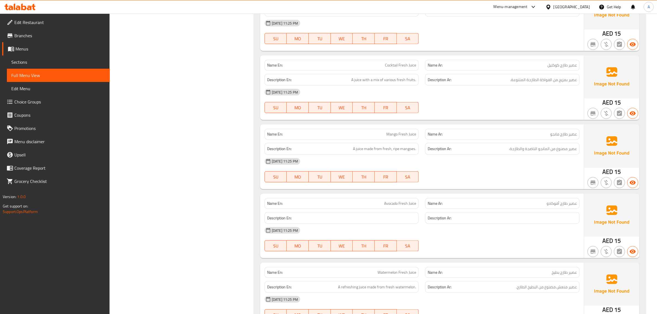
scroll to position [752, 0]
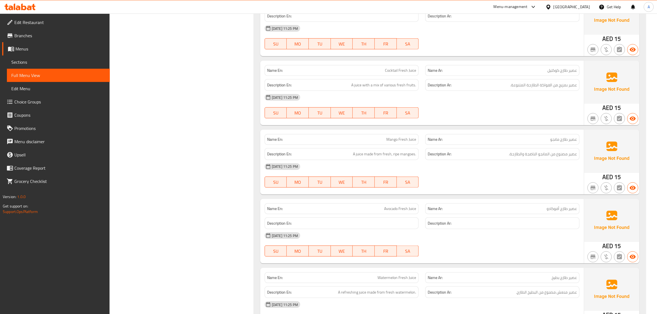
click at [410, 205] on div "Name En: Avocado Fresh Juice" at bounding box center [342, 208] width 154 height 11
copy span "Avocado Fresh Juice"
click at [393, 210] on span "Avocado Fresh Juice" at bounding box center [400, 209] width 32 height 6
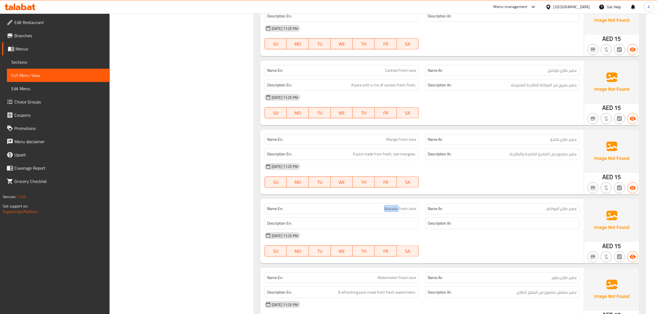
click at [393, 210] on span "Avocado Fresh Juice" at bounding box center [400, 209] width 32 height 6
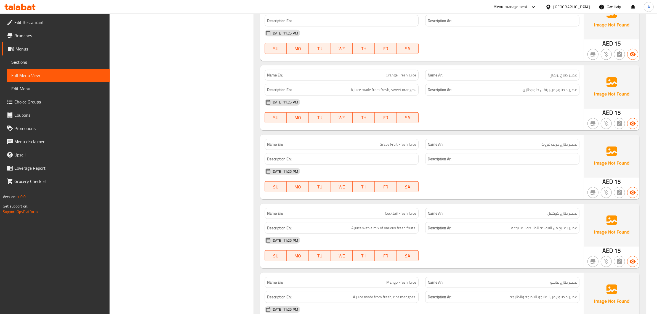
scroll to position [599, 0]
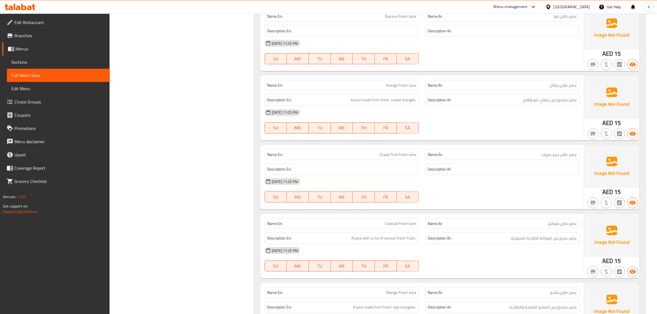
click at [390, 149] on div "Name En: Grape Fruit Fresh Juice" at bounding box center [342, 154] width 154 height 11
copy span "Grape Fruit Fresh Juice"
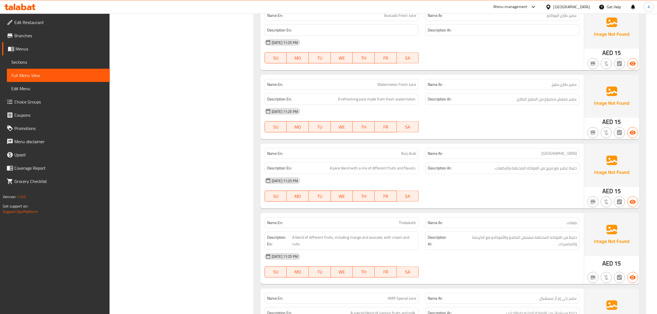
scroll to position [1130, 0]
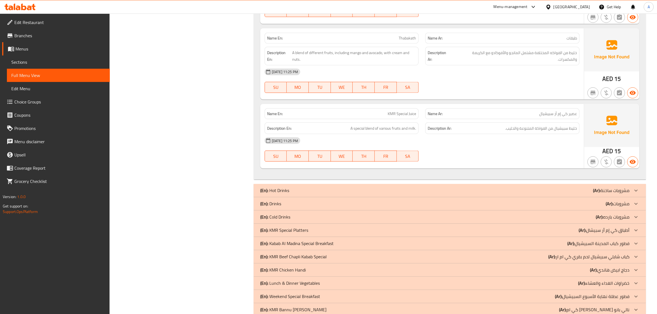
click at [610, 187] on p "(Ar): مشروبات ساخنة" at bounding box center [611, 190] width 36 height 7
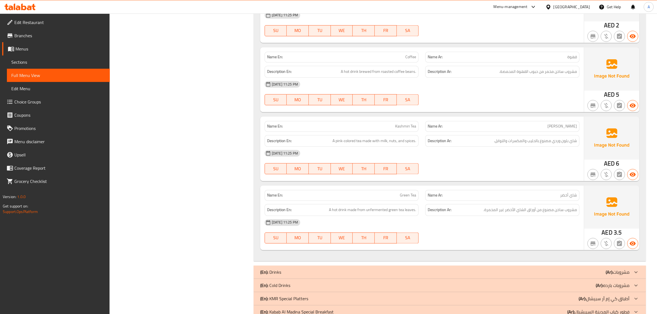
scroll to position [1379, 0]
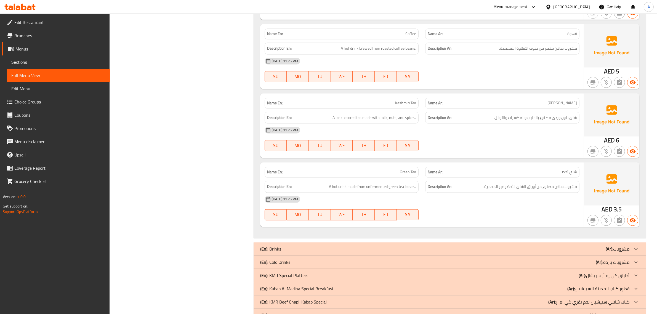
click at [625, 252] on p "(Ar): مشروبات" at bounding box center [618, 249] width 24 height 7
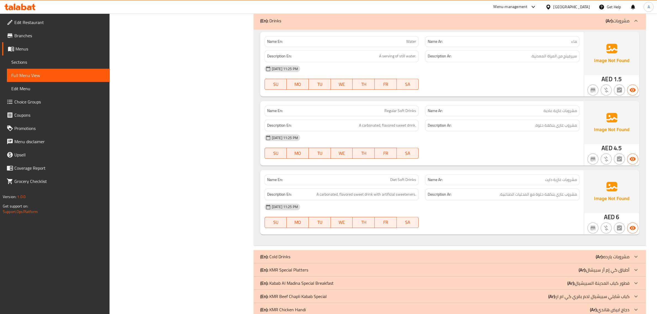
scroll to position [1612, 0]
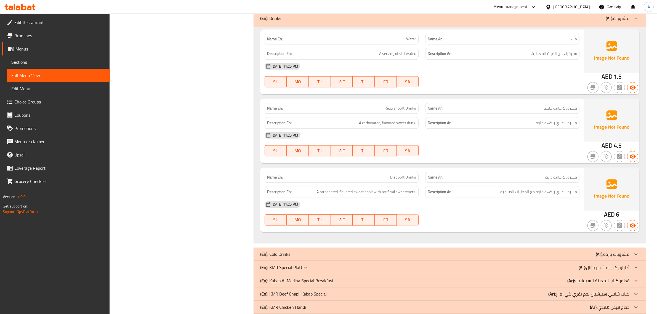
click at [390, 100] on div "Name En: Regular Soft Drinks" at bounding box center [341, 108] width 161 height 17
copy span "Regular Soft Drinks"
click at [405, 177] on span "Diet Soft Drinks" at bounding box center [403, 177] width 26 height 6
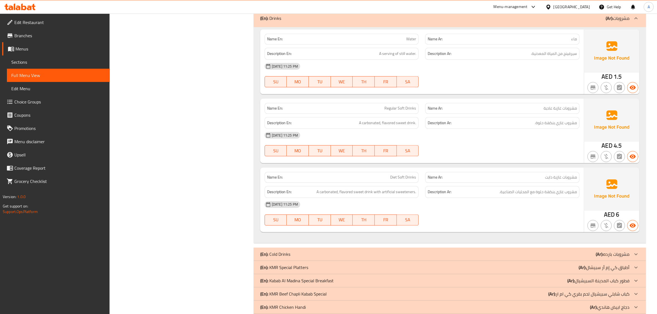
click at [405, 177] on span "Diet Soft Drinks" at bounding box center [403, 177] width 26 height 6
copy span "Diet Soft Drinks"
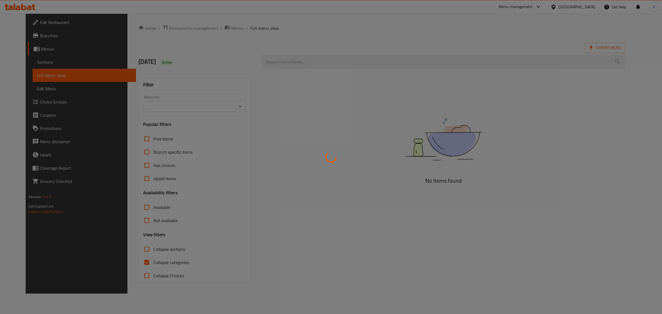
click at [144, 247] on div at bounding box center [331, 157] width 662 height 314
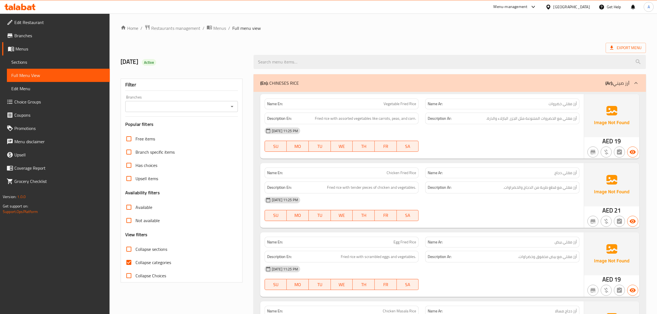
click at [133, 250] on input "Collapse sections" at bounding box center [128, 249] width 13 height 13
checkbox input "true"
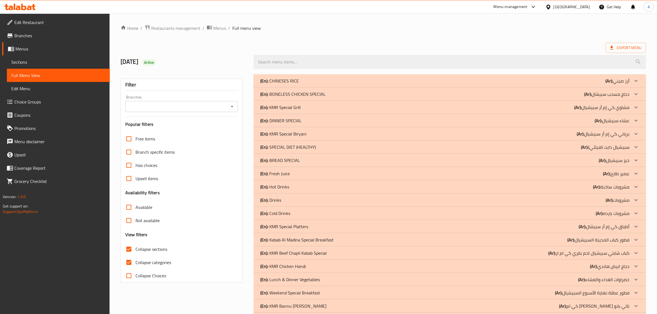
click at [141, 260] on span "Collapse categories" at bounding box center [154, 262] width 36 height 7
click at [136, 260] on input "Collapse categories" at bounding box center [128, 262] width 13 height 13
checkbox input "false"
click at [307, 172] on div "(En): Fresh Juice (Ar): عصير طازج" at bounding box center [444, 173] width 369 height 7
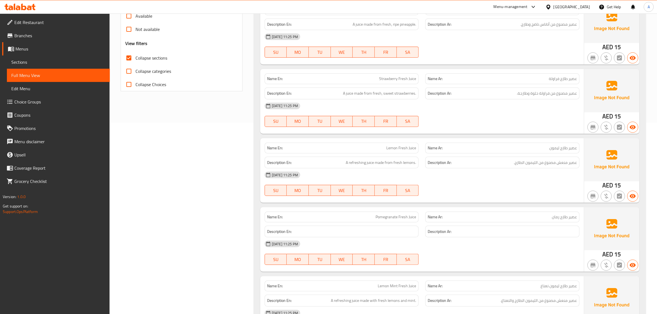
scroll to position [141, 0]
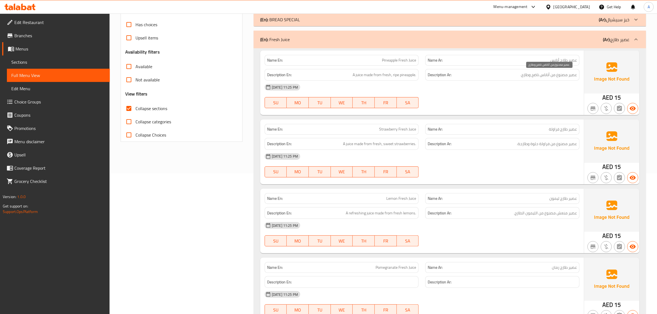
click at [543, 73] on span "عصير مصنوع من أناناس ناضج وطازج." at bounding box center [549, 74] width 57 height 7
click at [383, 75] on span "A juice made from fresh, ripe pineapple." at bounding box center [384, 74] width 63 height 7
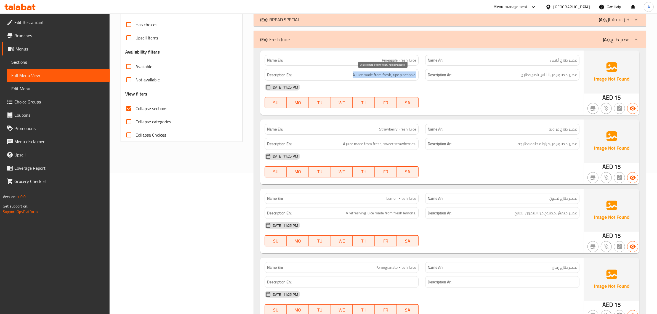
click at [383, 75] on span "A juice made from fresh, ripe pineapple." at bounding box center [384, 74] width 63 height 7
click at [397, 75] on span "A juice made from fresh, ripe pineapple." at bounding box center [384, 74] width 63 height 7
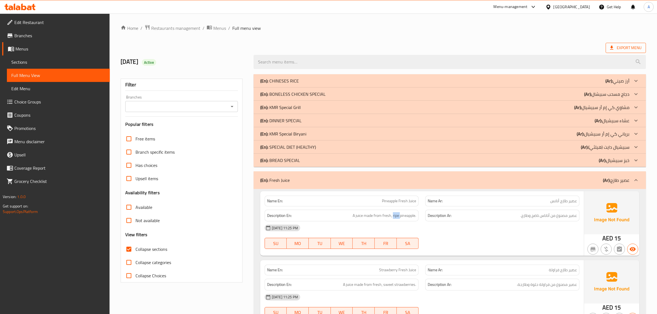
click at [628, 44] on span "Export Menu" at bounding box center [625, 47] width 31 height 7
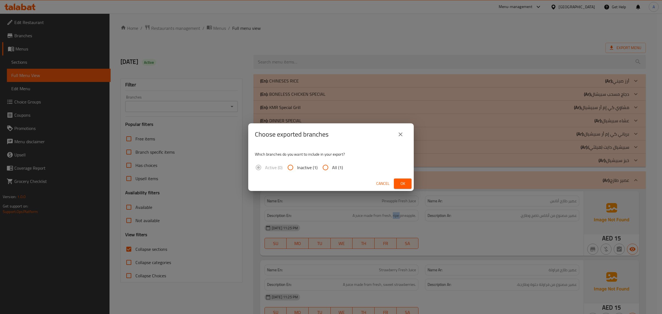
click at [335, 168] on span "All (1)" at bounding box center [337, 167] width 11 height 7
click at [338, 169] on span "All (1)" at bounding box center [337, 167] width 11 height 7
click at [334, 167] on span "All (1)" at bounding box center [337, 167] width 11 height 7
click at [332, 167] on input "All (1)" at bounding box center [325, 167] width 13 height 13
radio input "true"
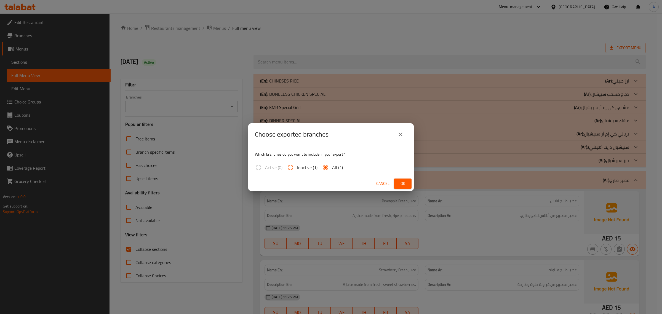
click at [406, 181] on span "Ok" at bounding box center [403, 183] width 9 height 7
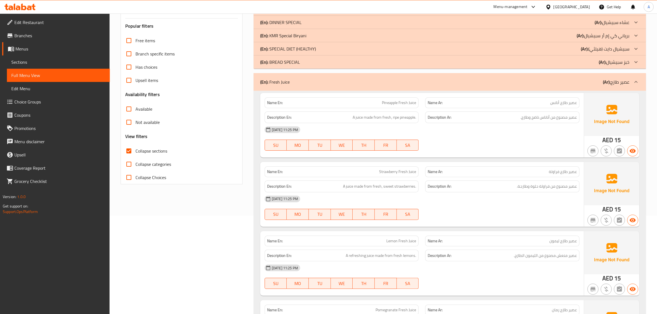
scroll to position [100, 0]
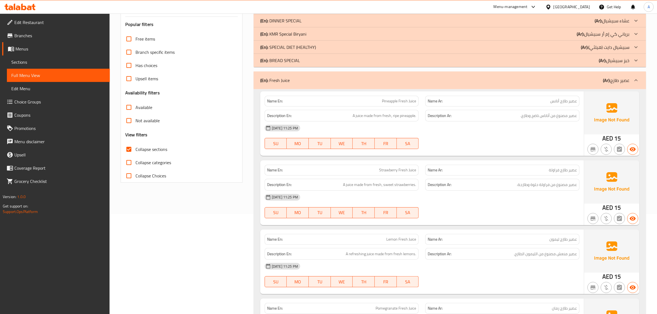
click at [573, 96] on div "Name Ar: عصير طازج أنانس" at bounding box center [502, 101] width 154 height 11
click at [575, 101] on span "عصير طازج أنانس" at bounding box center [563, 101] width 27 height 6
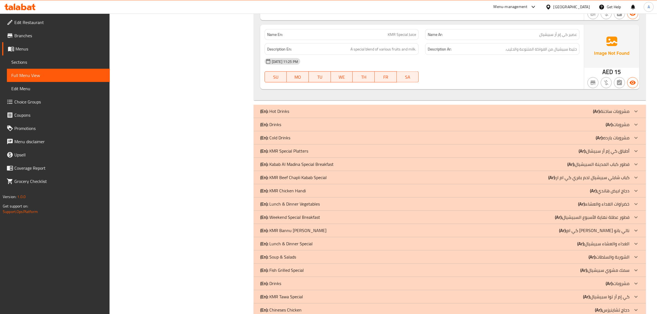
scroll to position [1206, 0]
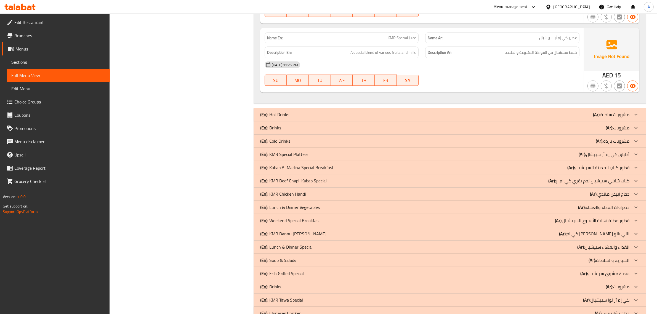
click at [611, 124] on div "(En): Drinks (Ar): مشروبات" at bounding box center [450, 127] width 392 height 13
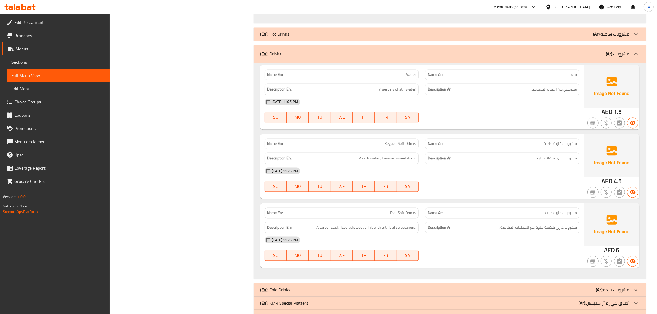
scroll to position [1289, 0]
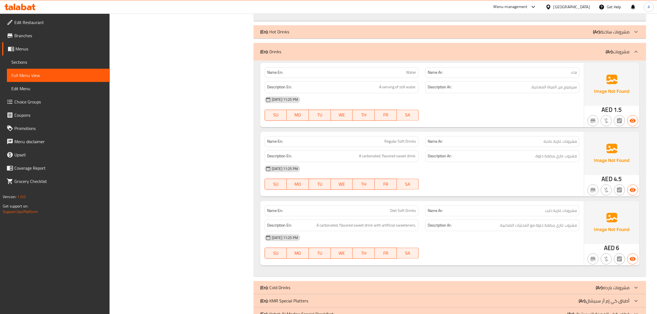
click at [477, 33] on div "(En): Hot Drinks (Ar): مشروبات ساخنة" at bounding box center [444, 32] width 369 height 7
